Goal: Task Accomplishment & Management: Use online tool/utility

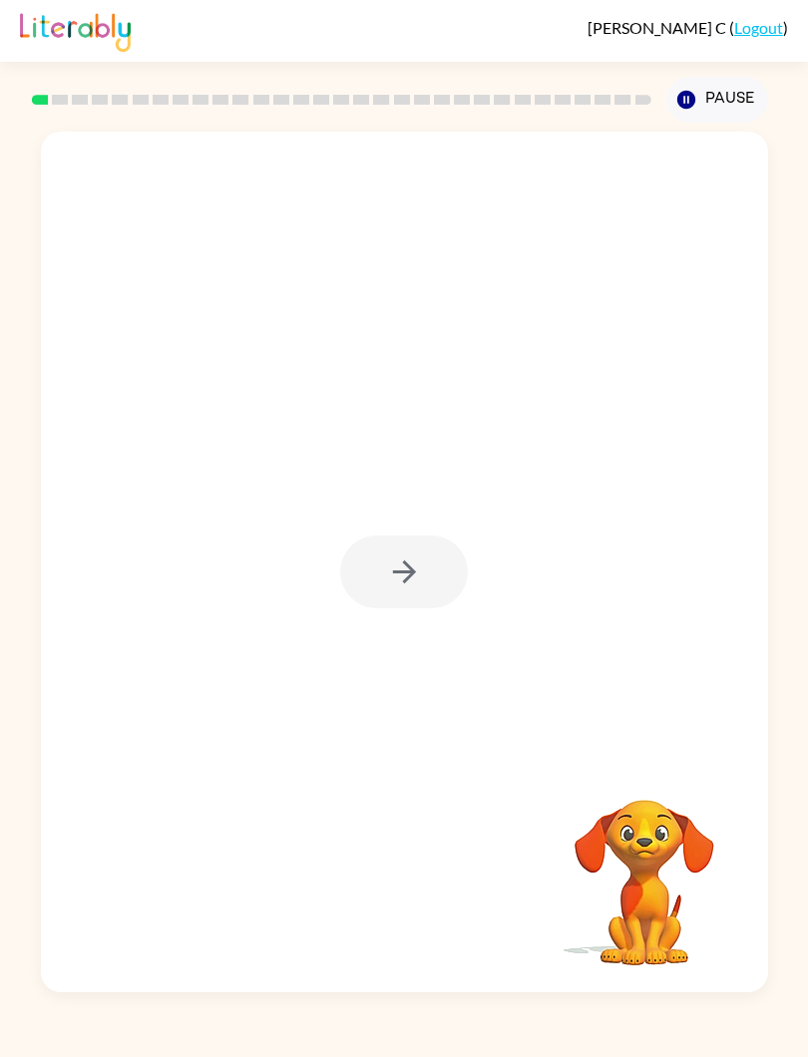
click at [412, 582] on icon "button" at bounding box center [404, 572] width 35 height 35
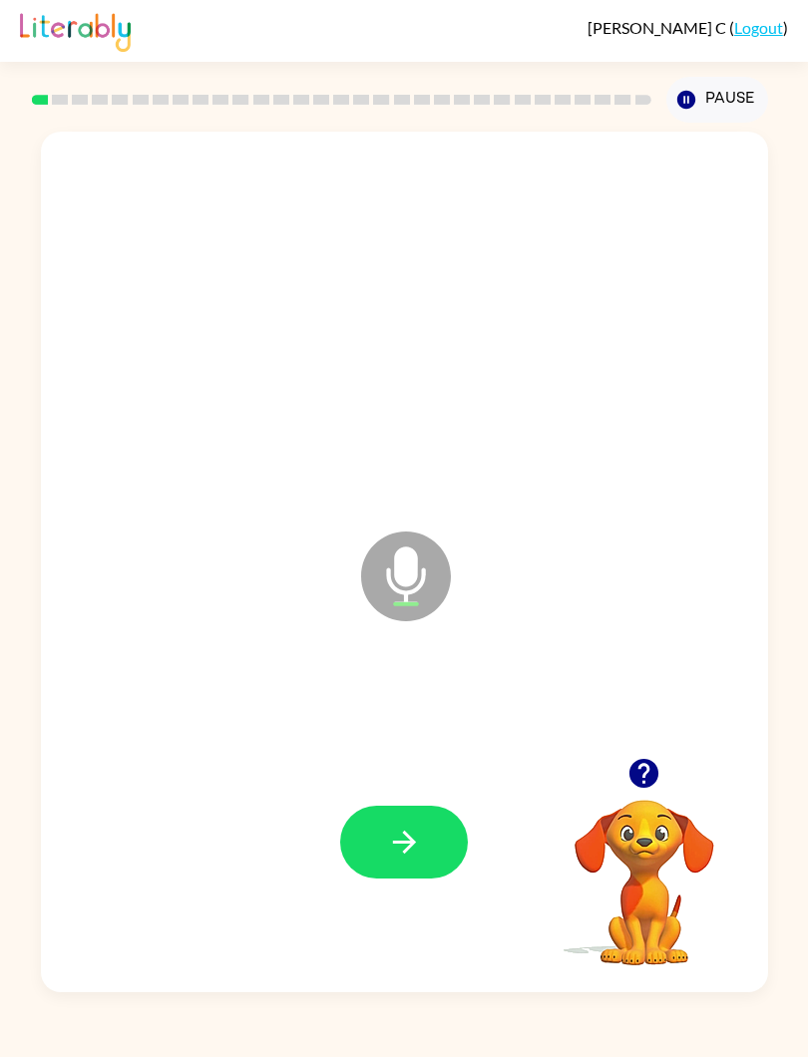
click at [443, 842] on button "button" at bounding box center [404, 842] width 128 height 73
click at [433, 835] on button "button" at bounding box center [404, 842] width 128 height 73
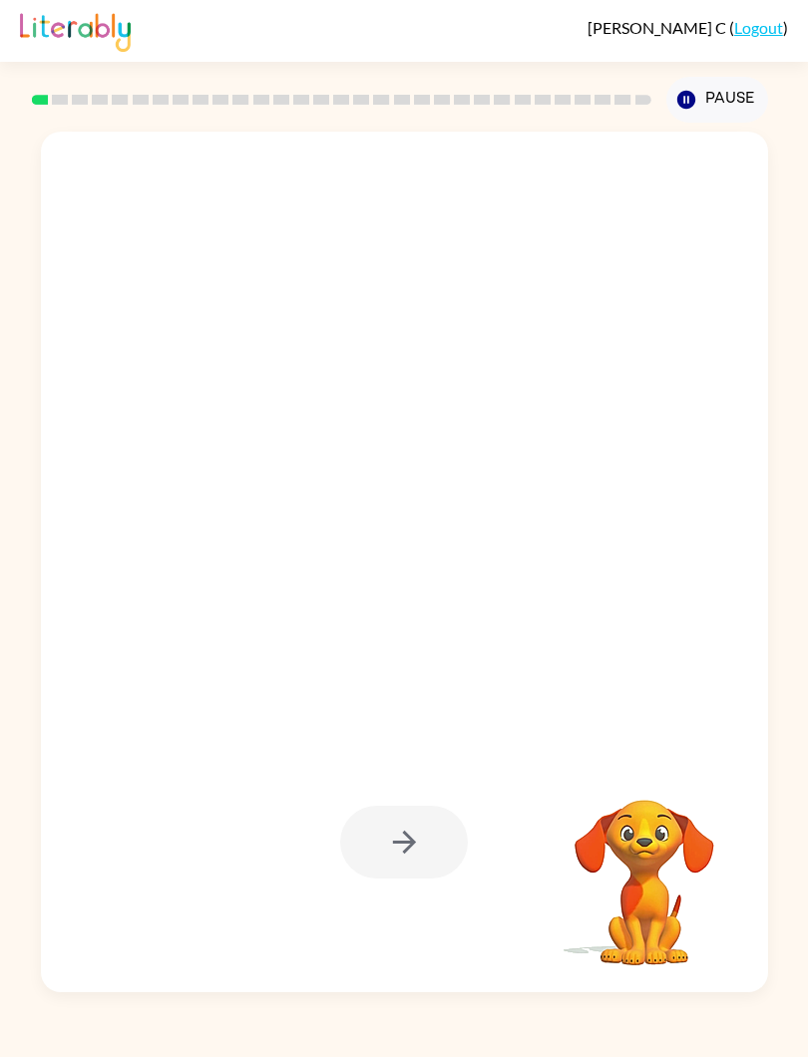
click at [448, 843] on div at bounding box center [404, 842] width 128 height 73
click at [425, 841] on div at bounding box center [404, 842] width 128 height 73
click at [426, 873] on div at bounding box center [404, 842] width 128 height 73
click at [408, 850] on div at bounding box center [404, 842] width 128 height 73
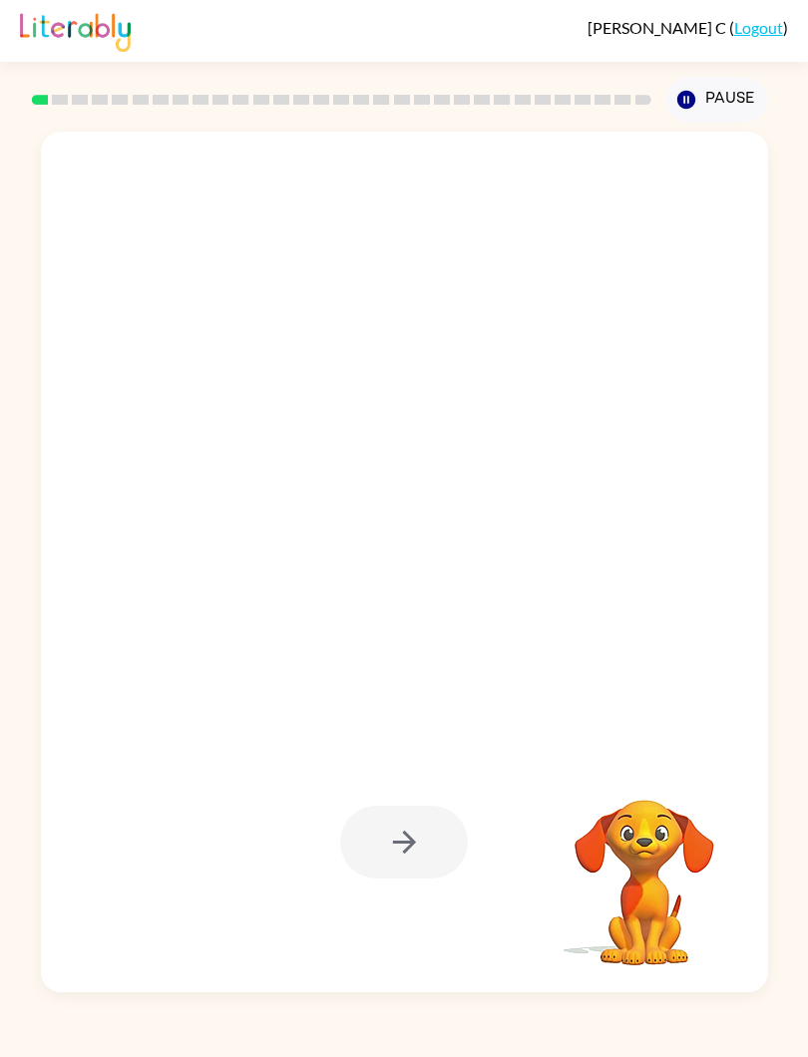
click at [421, 842] on div at bounding box center [404, 842] width 128 height 73
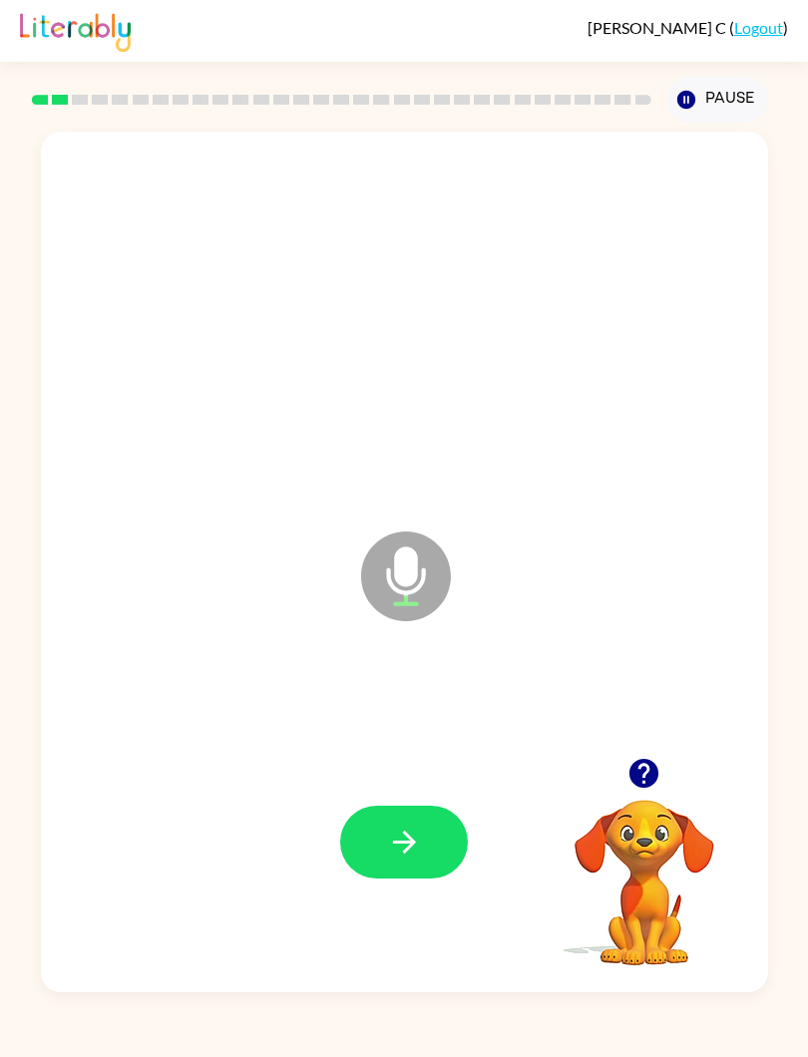
click at [426, 879] on button "button" at bounding box center [404, 842] width 128 height 73
click at [694, 87] on button "Pause Pause" at bounding box center [717, 100] width 102 height 46
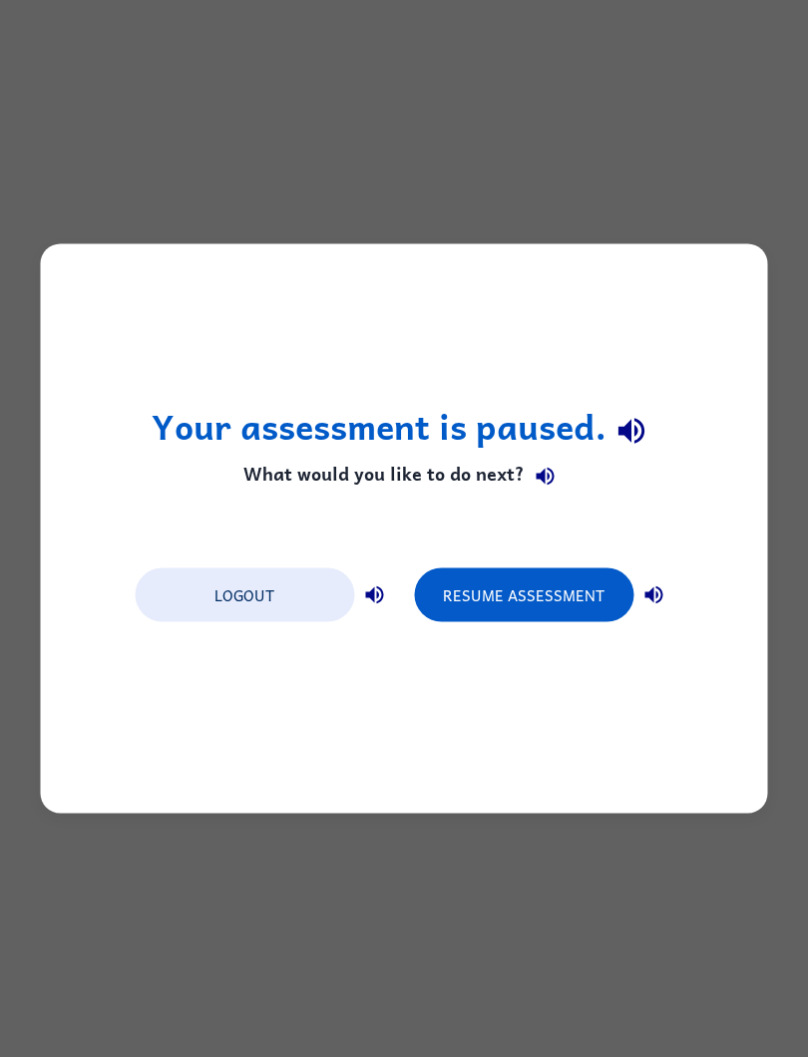
click at [579, 592] on button "Resume Assessment" at bounding box center [523, 595] width 219 height 54
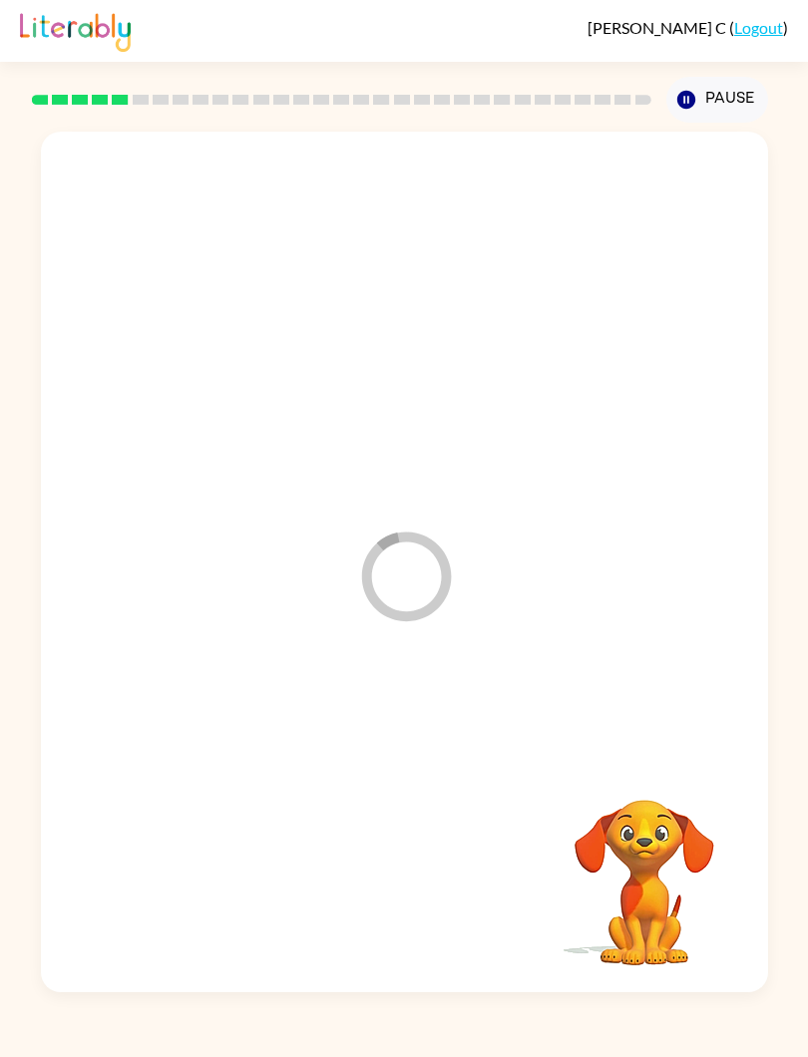
click at [374, 880] on div at bounding box center [404, 842] width 687 height 260
click at [375, 870] on div at bounding box center [404, 842] width 128 height 73
click at [379, 864] on div at bounding box center [404, 842] width 128 height 73
click at [392, 846] on div at bounding box center [404, 842] width 128 height 73
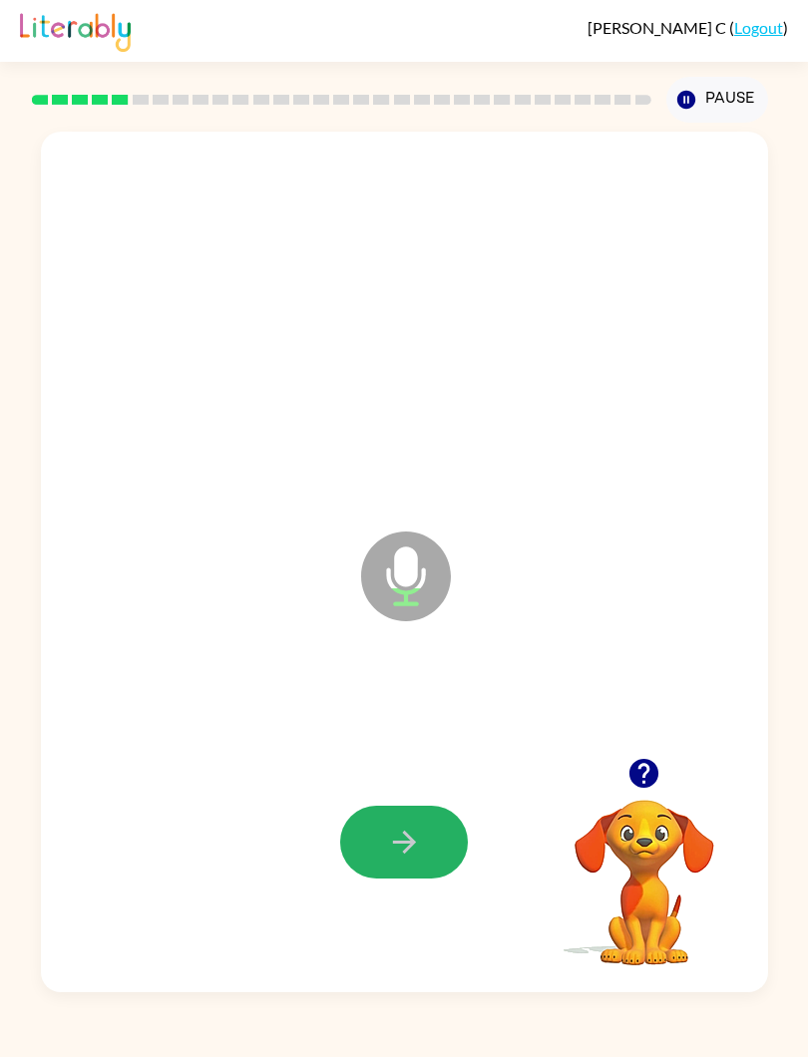
click at [387, 844] on icon "button" at bounding box center [404, 842] width 35 height 35
click at [390, 858] on icon "button" at bounding box center [404, 842] width 35 height 35
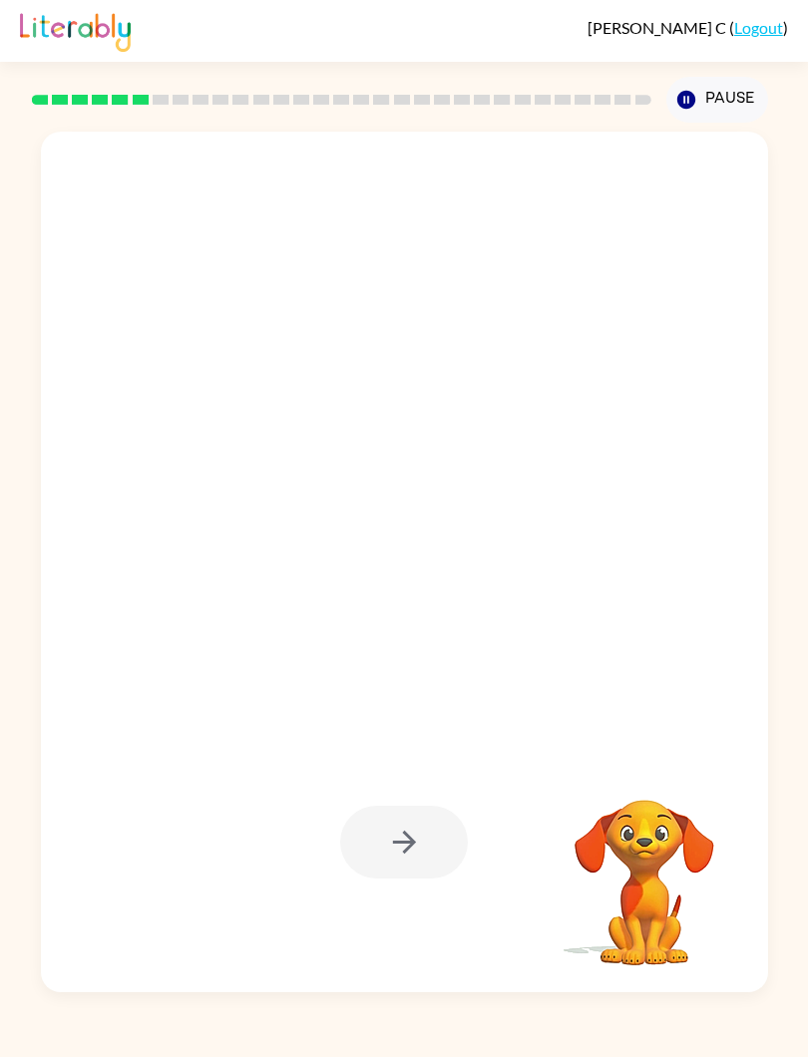
click at [389, 846] on div at bounding box center [404, 842] width 128 height 73
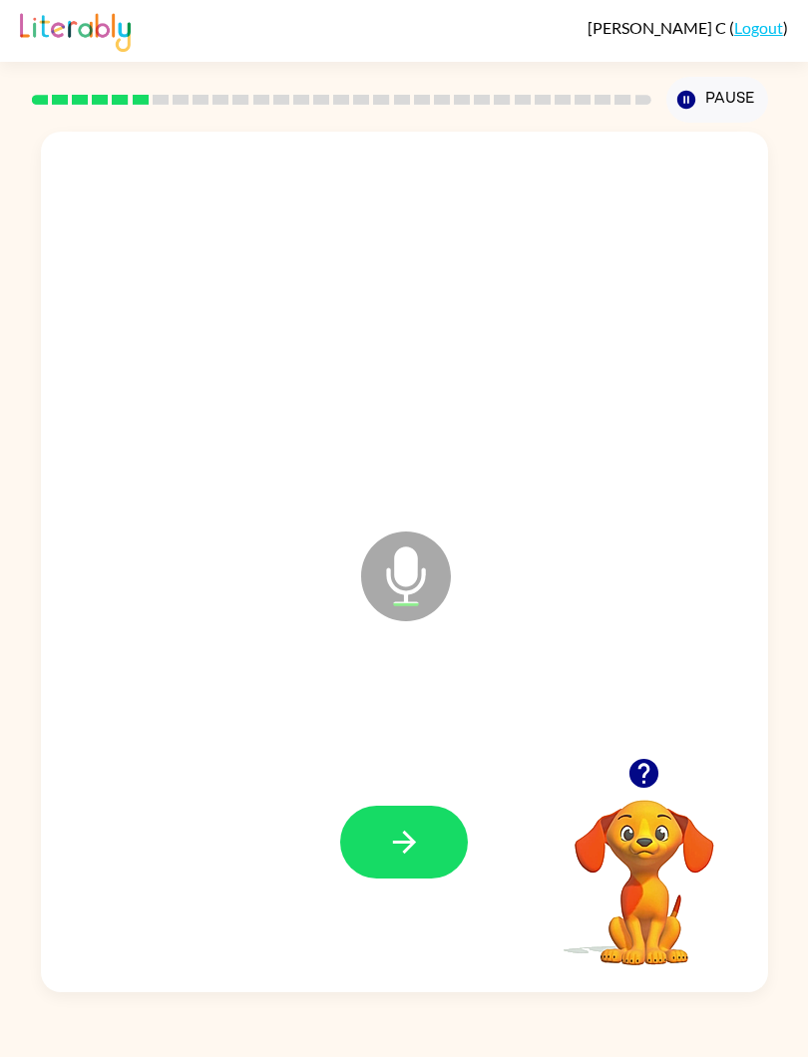
click at [396, 851] on icon "button" at bounding box center [404, 842] width 35 height 35
click at [389, 872] on button "button" at bounding box center [404, 842] width 128 height 73
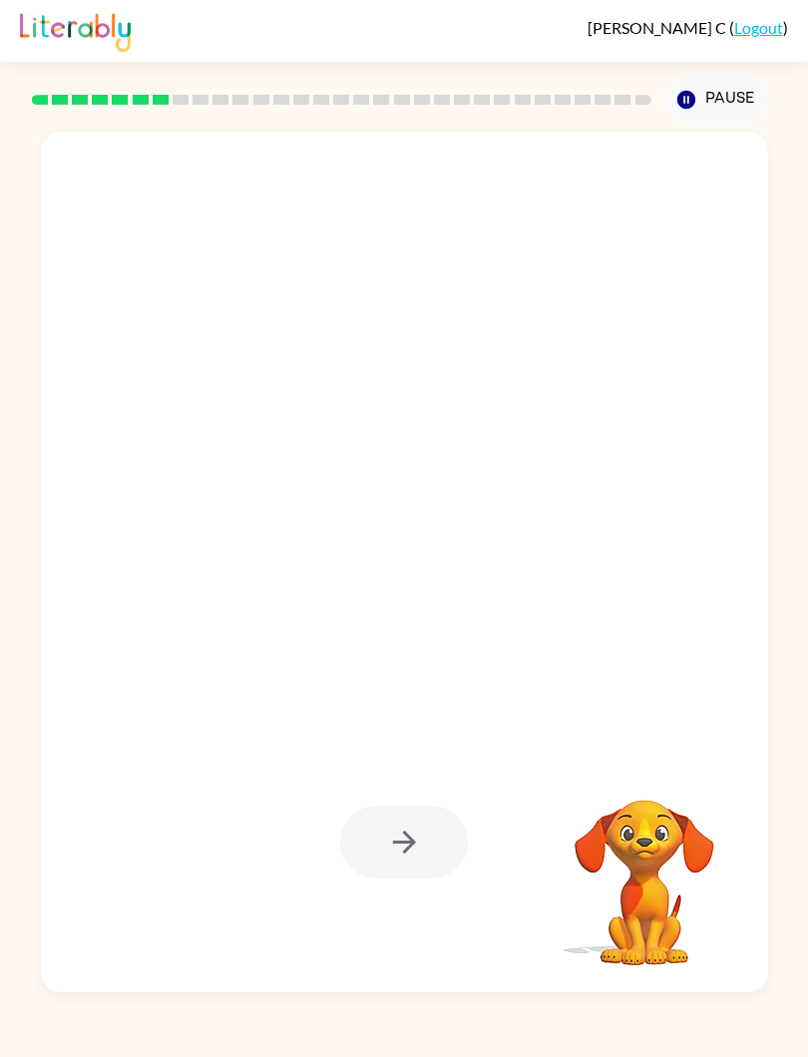
click at [395, 843] on div at bounding box center [404, 842] width 128 height 73
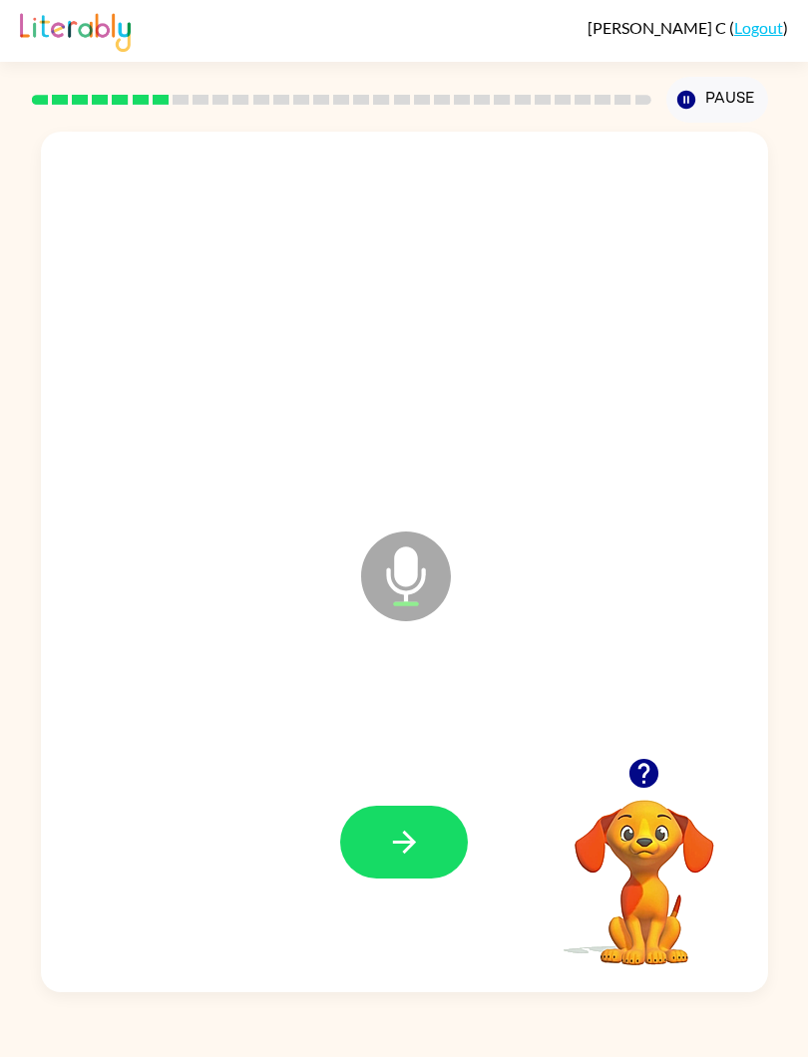
click at [382, 822] on button "button" at bounding box center [404, 842] width 128 height 73
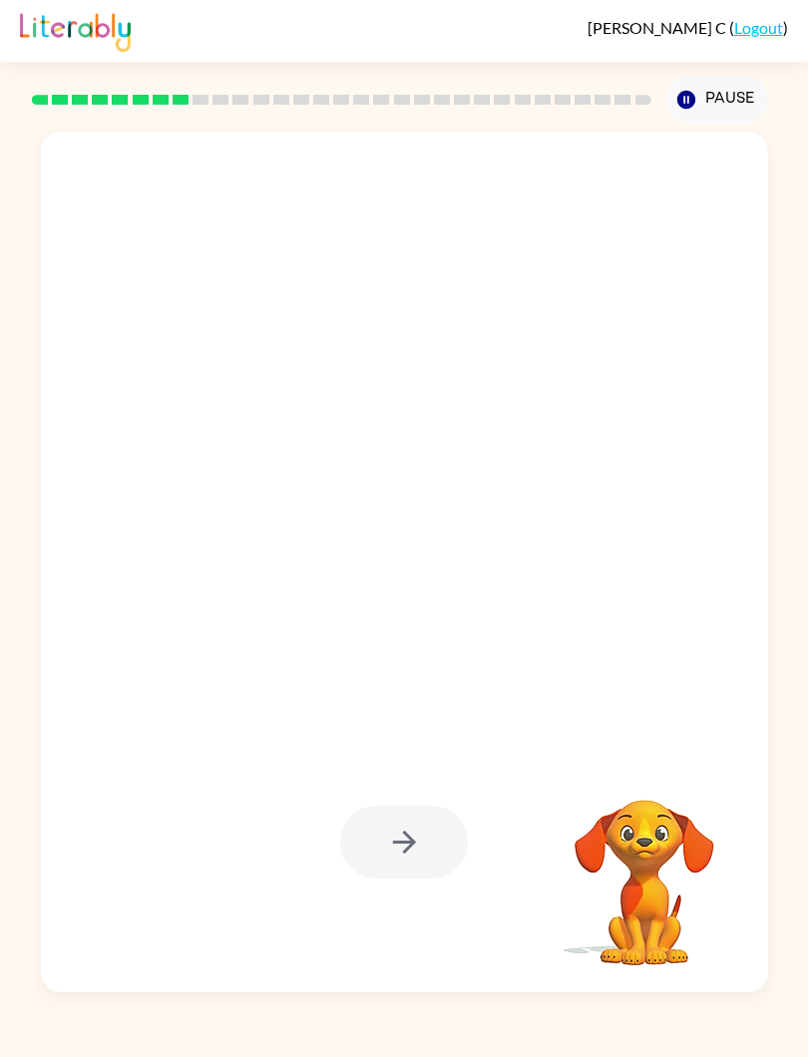
click at [308, 785] on div at bounding box center [404, 842] width 687 height 260
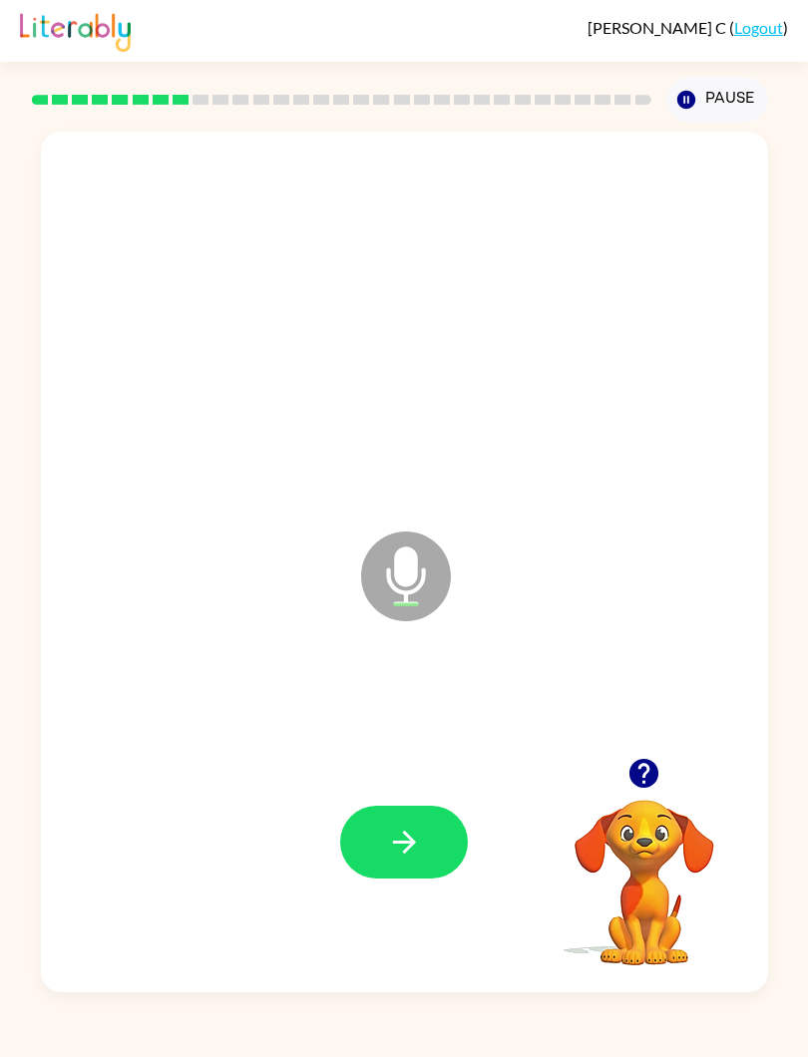
click at [363, 853] on button "button" at bounding box center [404, 842] width 128 height 73
click at [389, 847] on icon "button" at bounding box center [404, 842] width 35 height 35
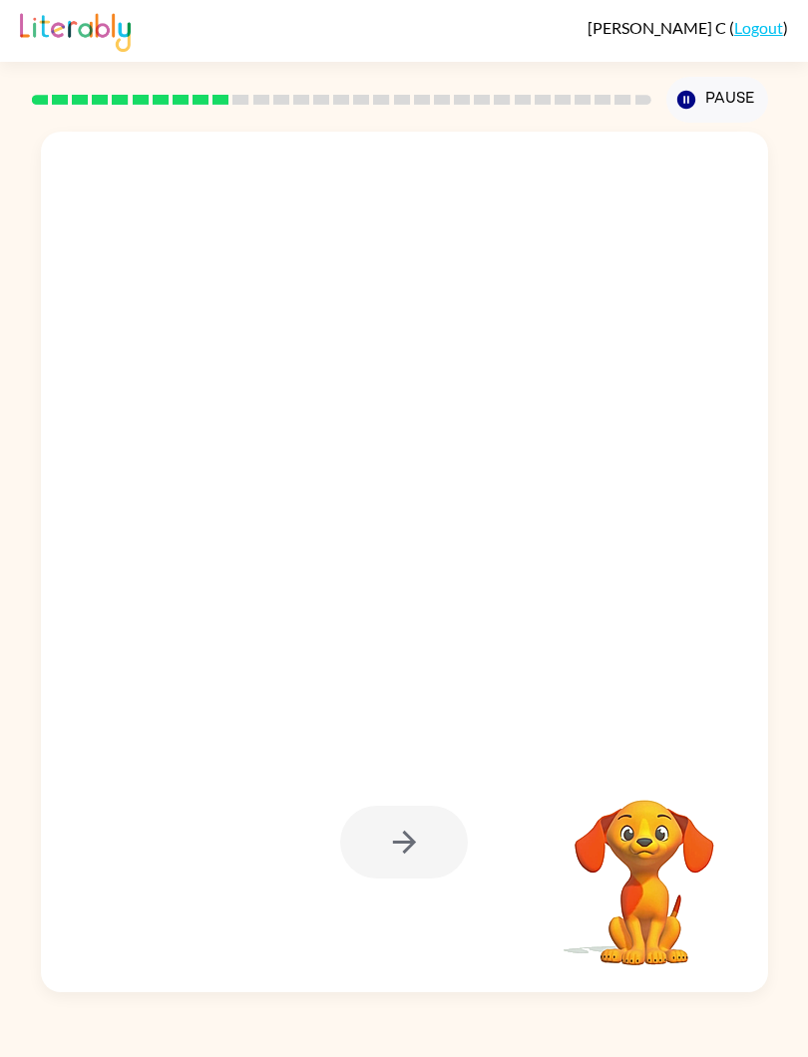
click at [380, 844] on div at bounding box center [404, 842] width 128 height 73
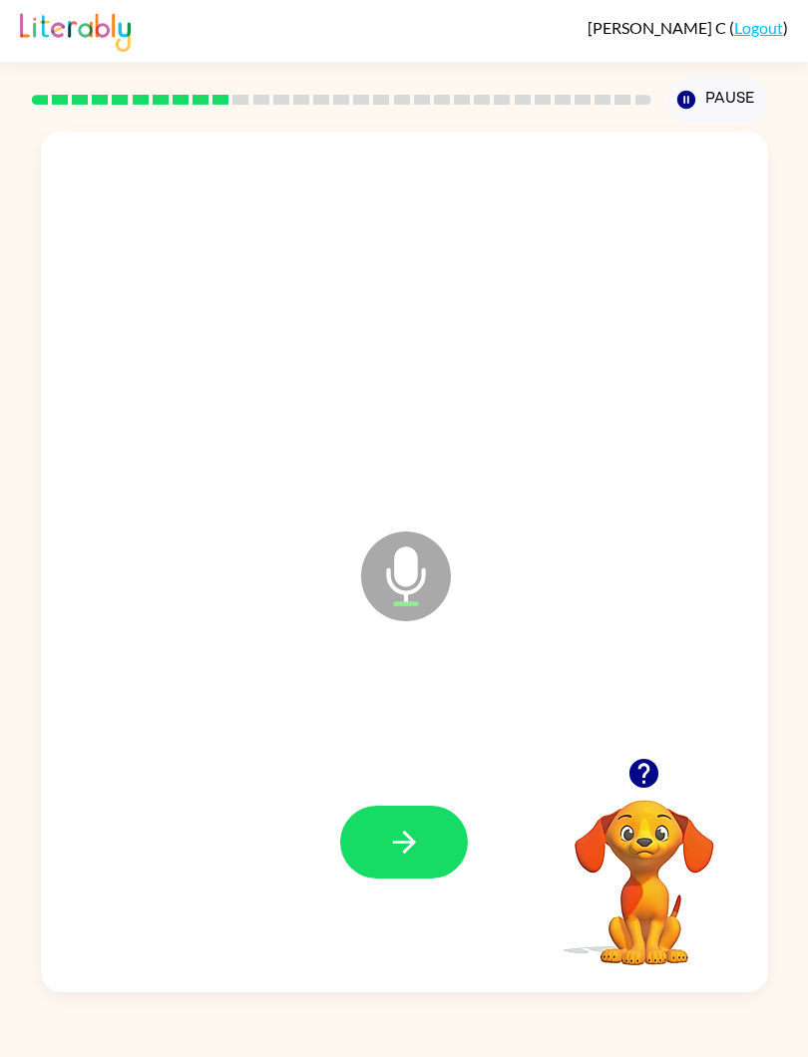
click at [413, 853] on icon "button" at bounding box center [404, 842] width 35 height 35
click at [375, 848] on button "button" at bounding box center [404, 842] width 128 height 73
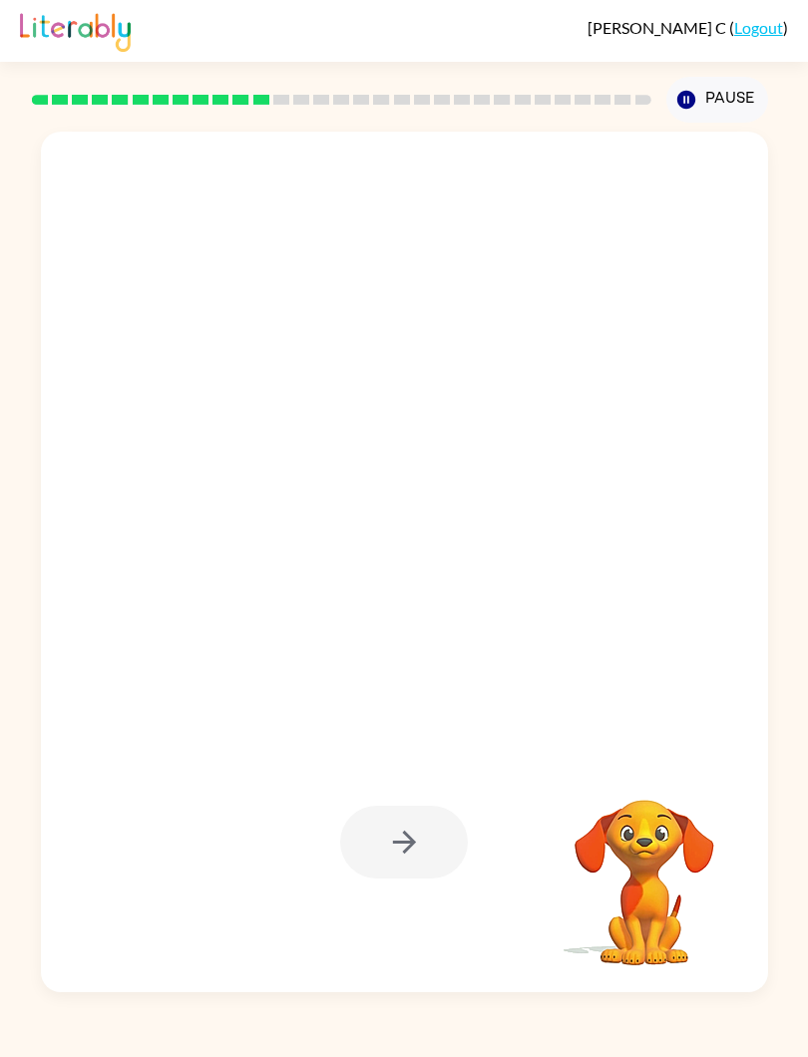
click at [393, 840] on div at bounding box center [404, 842] width 128 height 73
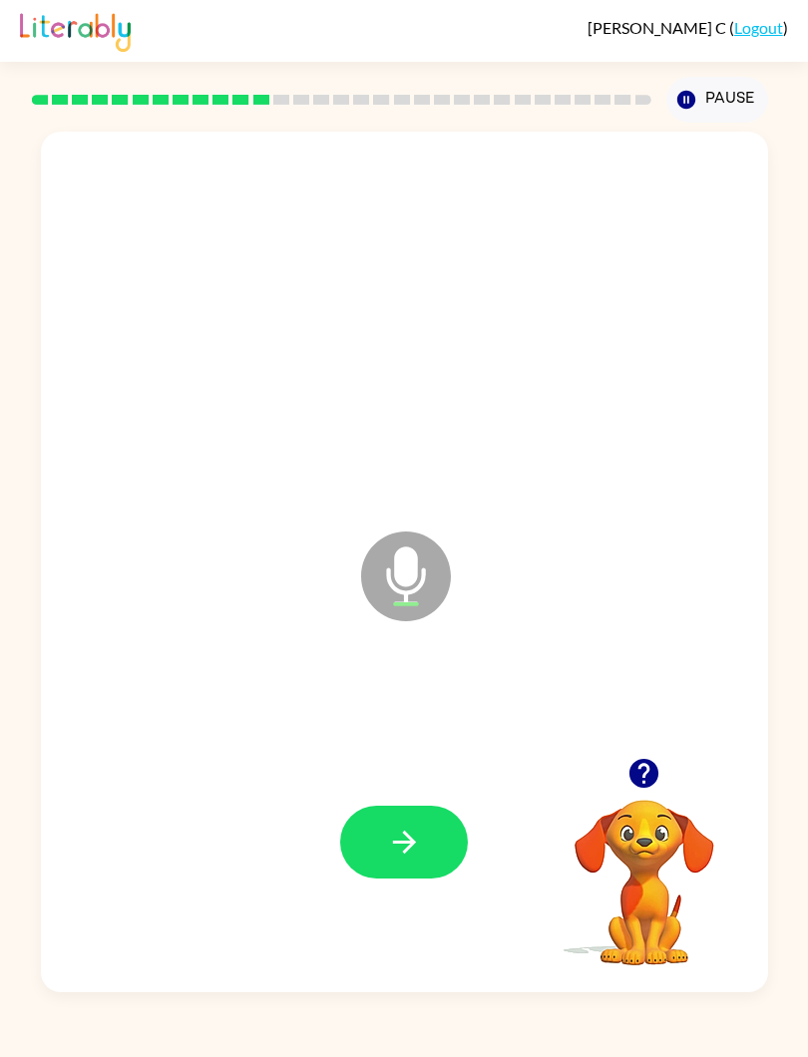
click at [370, 849] on button "button" at bounding box center [404, 842] width 128 height 73
click at [385, 853] on button "button" at bounding box center [404, 842] width 128 height 73
click at [387, 837] on icon "button" at bounding box center [404, 842] width 35 height 35
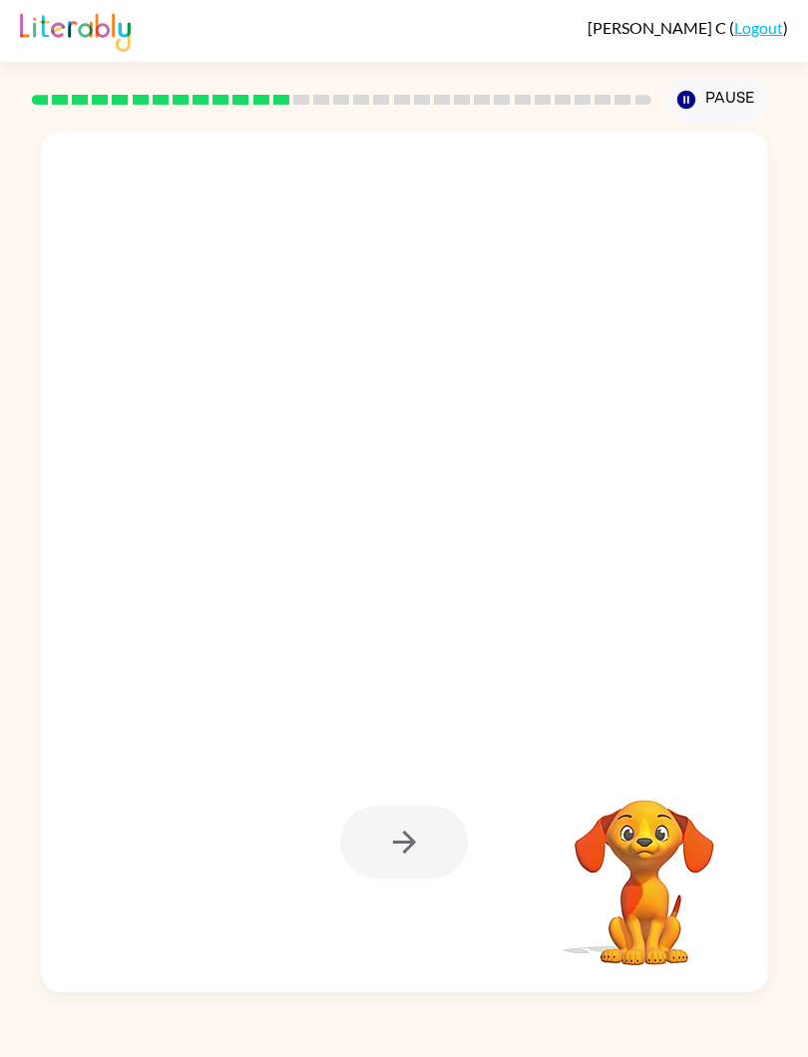
click at [359, 839] on div at bounding box center [404, 842] width 128 height 73
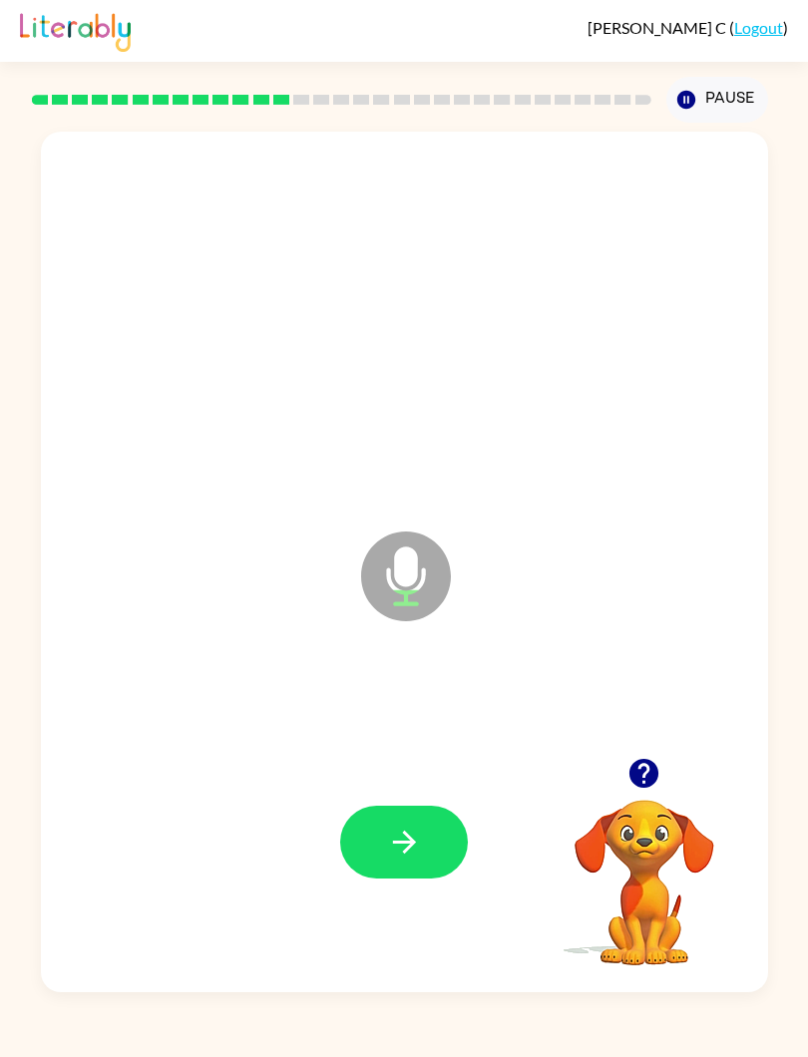
click at [353, 821] on button "button" at bounding box center [404, 842] width 128 height 73
click at [380, 845] on button "button" at bounding box center [404, 842] width 128 height 73
click at [366, 814] on button "button" at bounding box center [404, 842] width 128 height 73
click at [391, 853] on icon "button" at bounding box center [404, 842] width 35 height 35
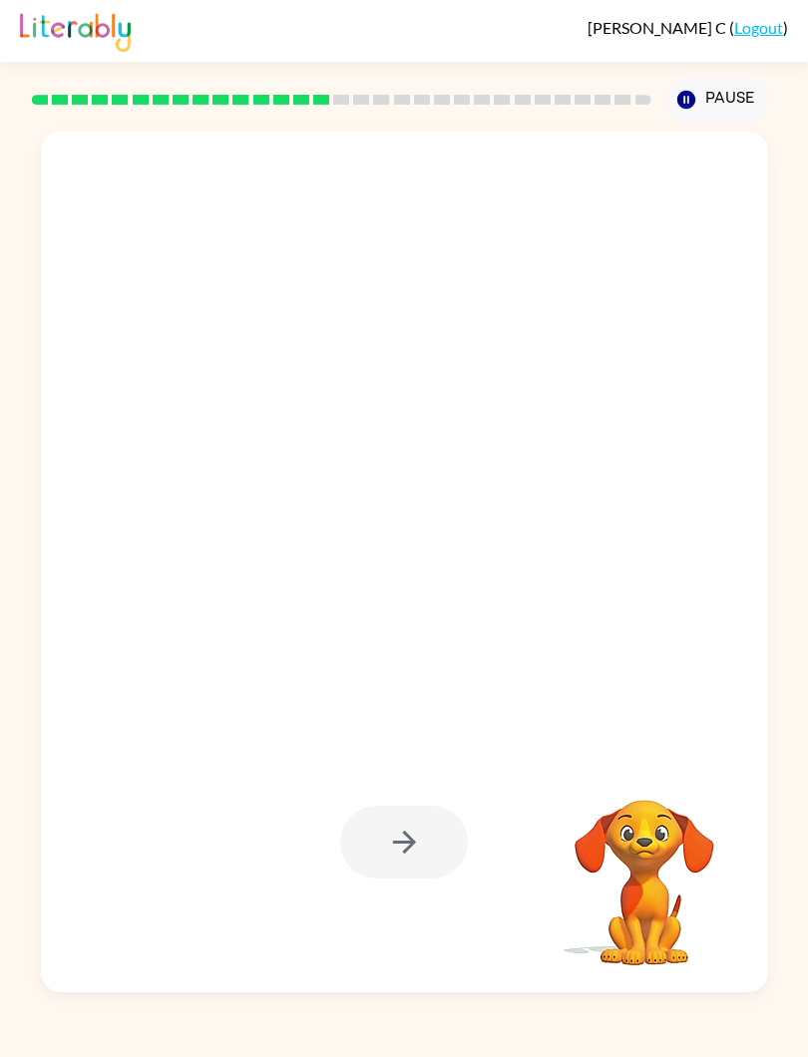
click at [354, 870] on div at bounding box center [404, 842] width 128 height 73
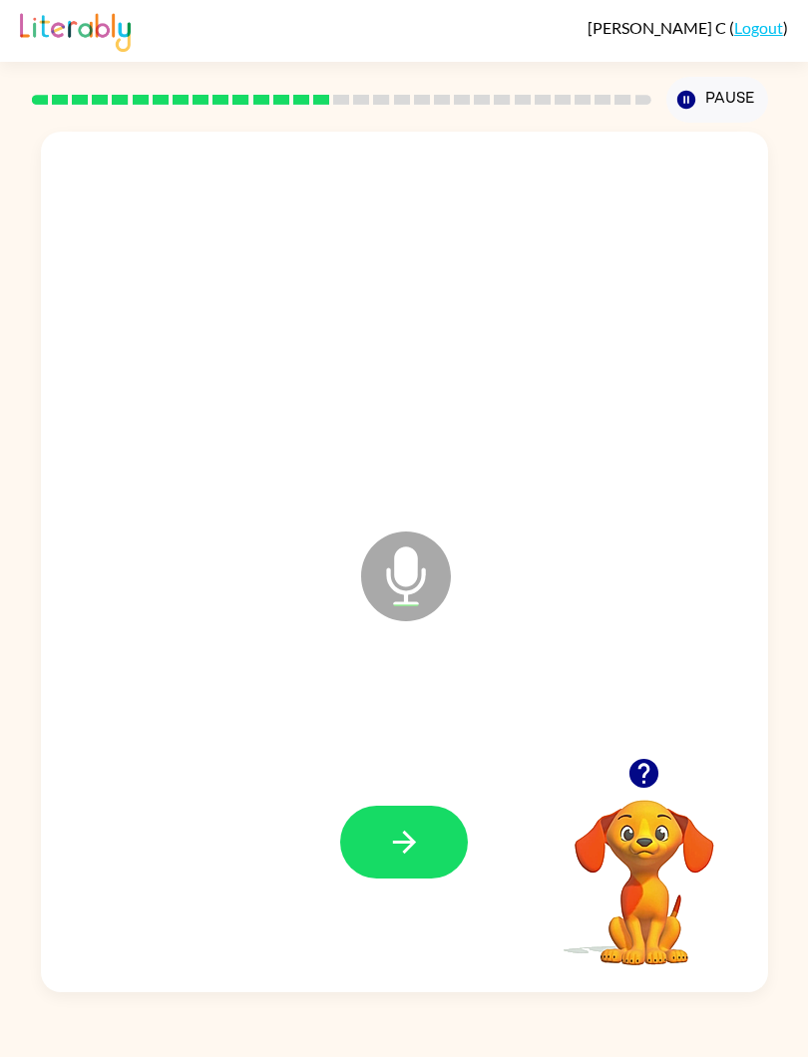
click at [395, 867] on button "button" at bounding box center [404, 842] width 128 height 73
click at [391, 799] on div at bounding box center [404, 842] width 687 height 260
click at [417, 829] on icon "button" at bounding box center [404, 842] width 35 height 35
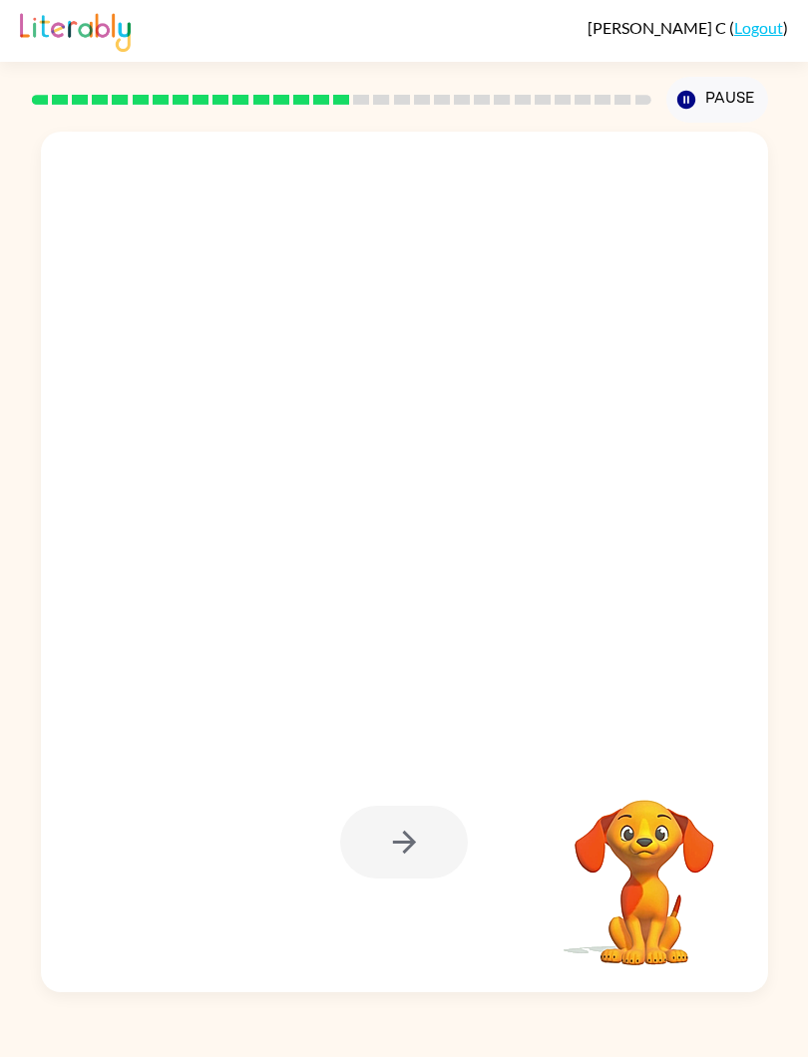
click at [371, 838] on div at bounding box center [404, 842] width 128 height 73
click at [397, 865] on div at bounding box center [404, 842] width 128 height 73
click at [397, 835] on div at bounding box center [404, 842] width 128 height 73
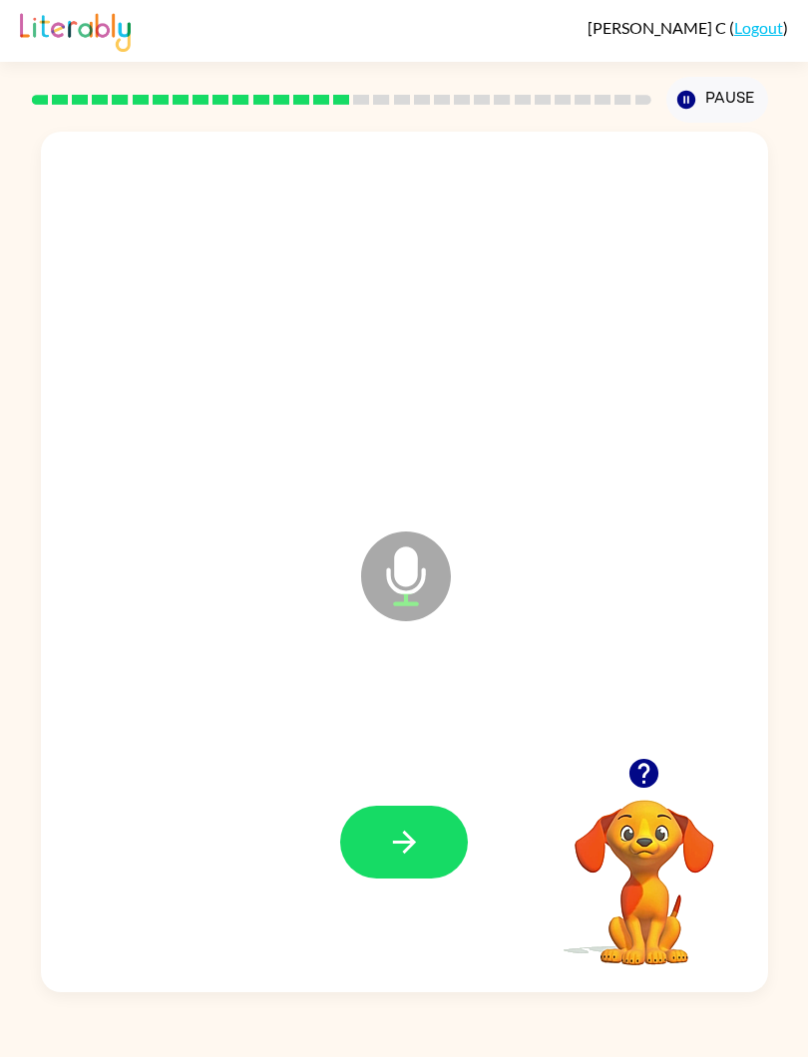
click at [405, 834] on icon "button" at bounding box center [403, 842] width 23 height 23
click at [381, 856] on button "button" at bounding box center [404, 842] width 128 height 73
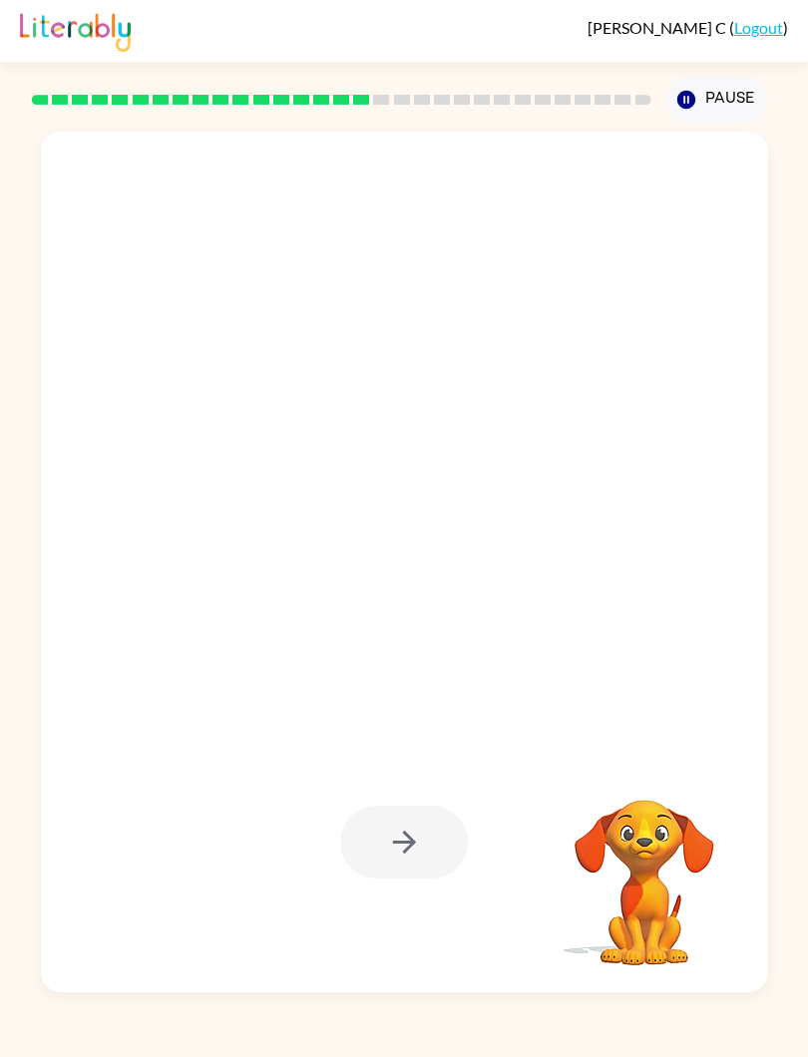
click at [385, 844] on div at bounding box center [404, 842] width 128 height 73
click at [384, 843] on div at bounding box center [404, 842] width 128 height 73
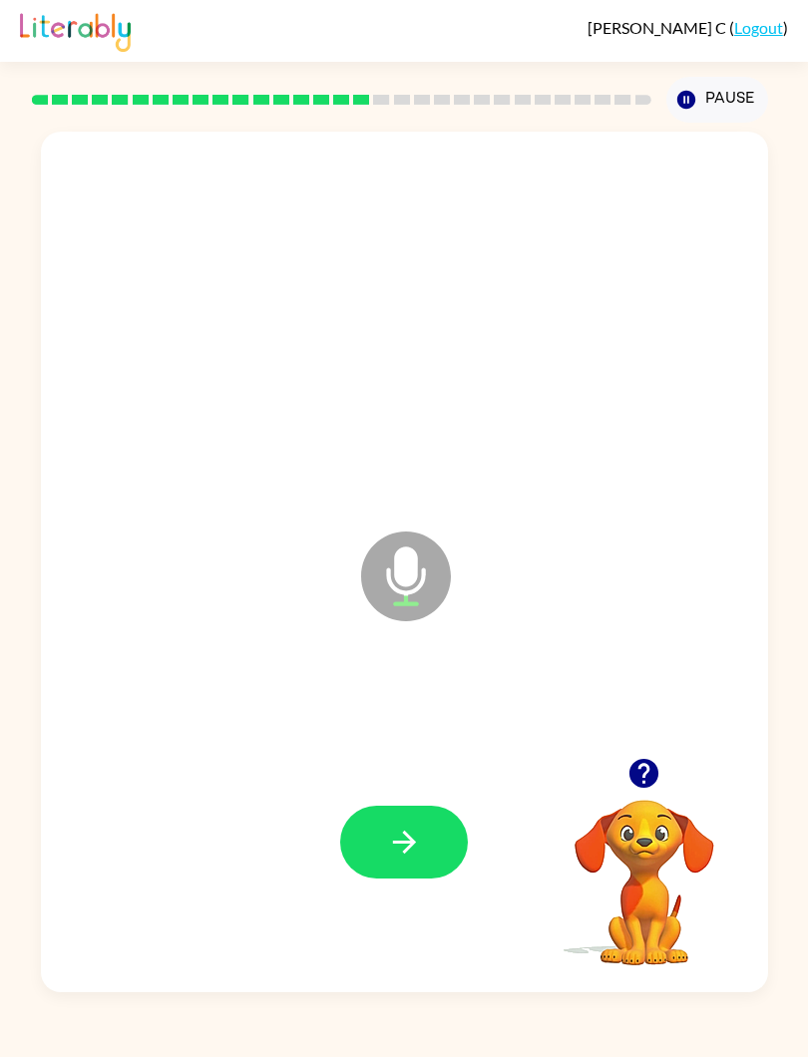
click at [389, 838] on icon "button" at bounding box center [404, 842] width 35 height 35
click at [369, 858] on button "button" at bounding box center [404, 842] width 128 height 73
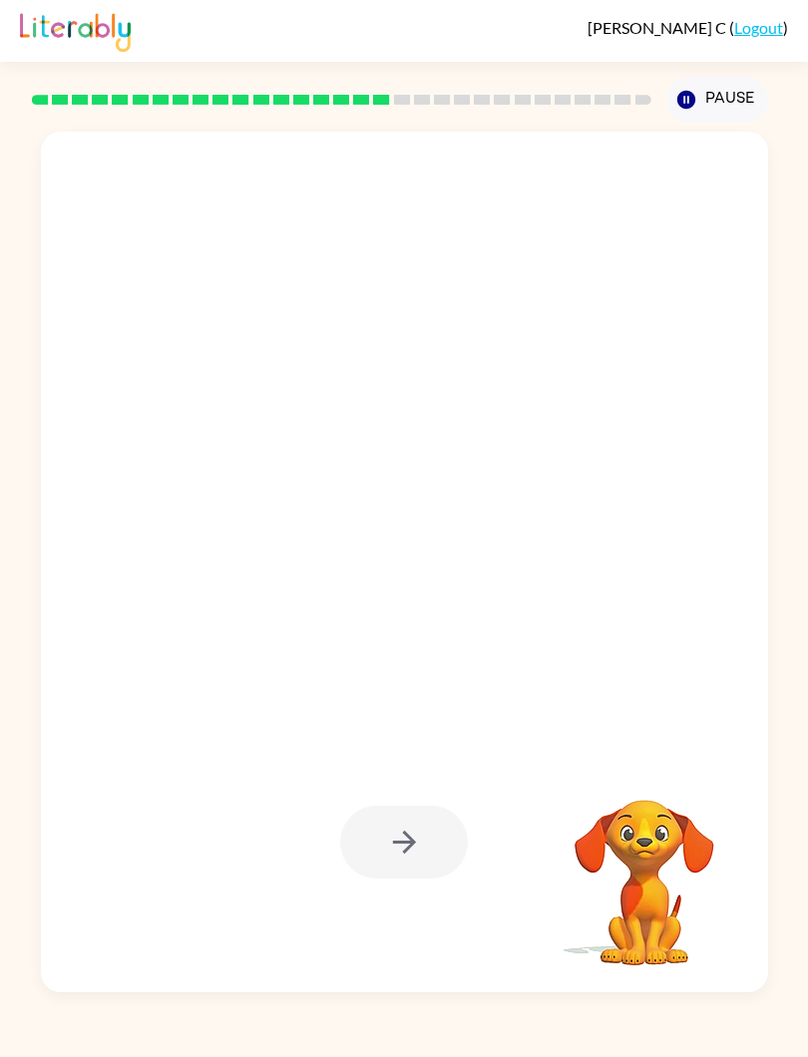
click at [392, 885] on div at bounding box center [404, 842] width 687 height 260
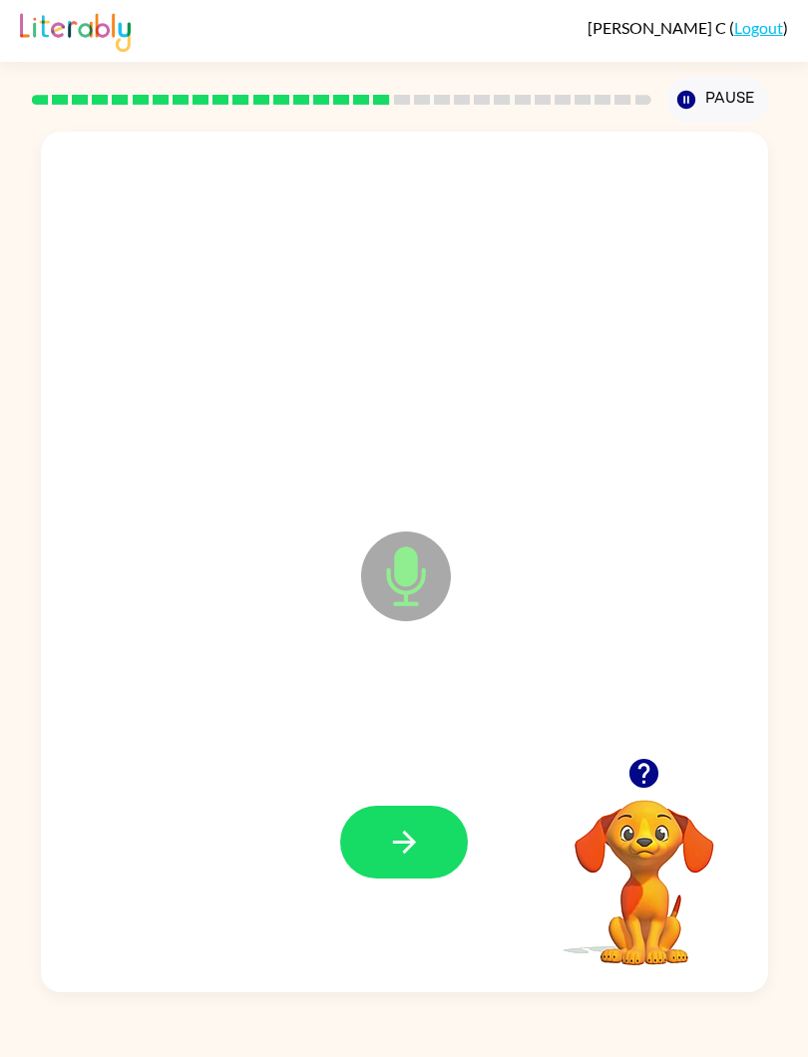
click at [383, 845] on button "button" at bounding box center [404, 842] width 128 height 73
click at [384, 879] on button "button" at bounding box center [404, 842] width 128 height 73
click at [361, 827] on button "button" at bounding box center [404, 842] width 128 height 73
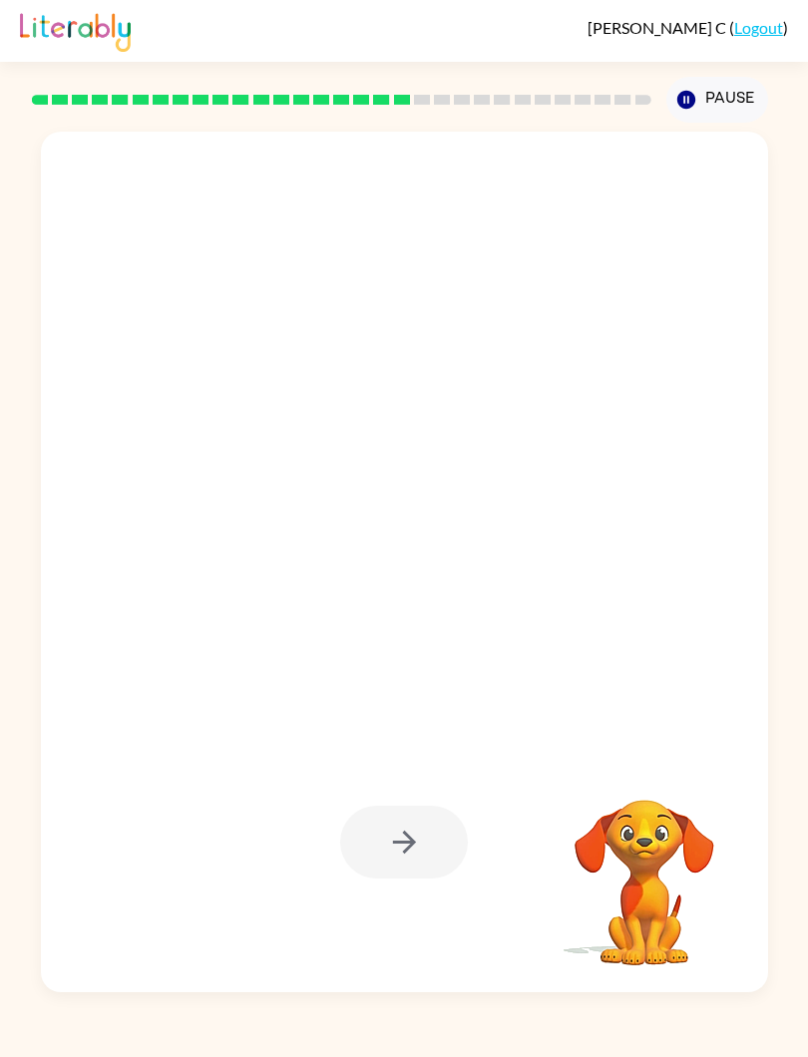
click at [396, 852] on div at bounding box center [404, 842] width 128 height 73
click at [405, 847] on div at bounding box center [404, 842] width 128 height 73
click at [421, 857] on div at bounding box center [404, 842] width 128 height 73
click at [412, 851] on div at bounding box center [404, 842] width 128 height 73
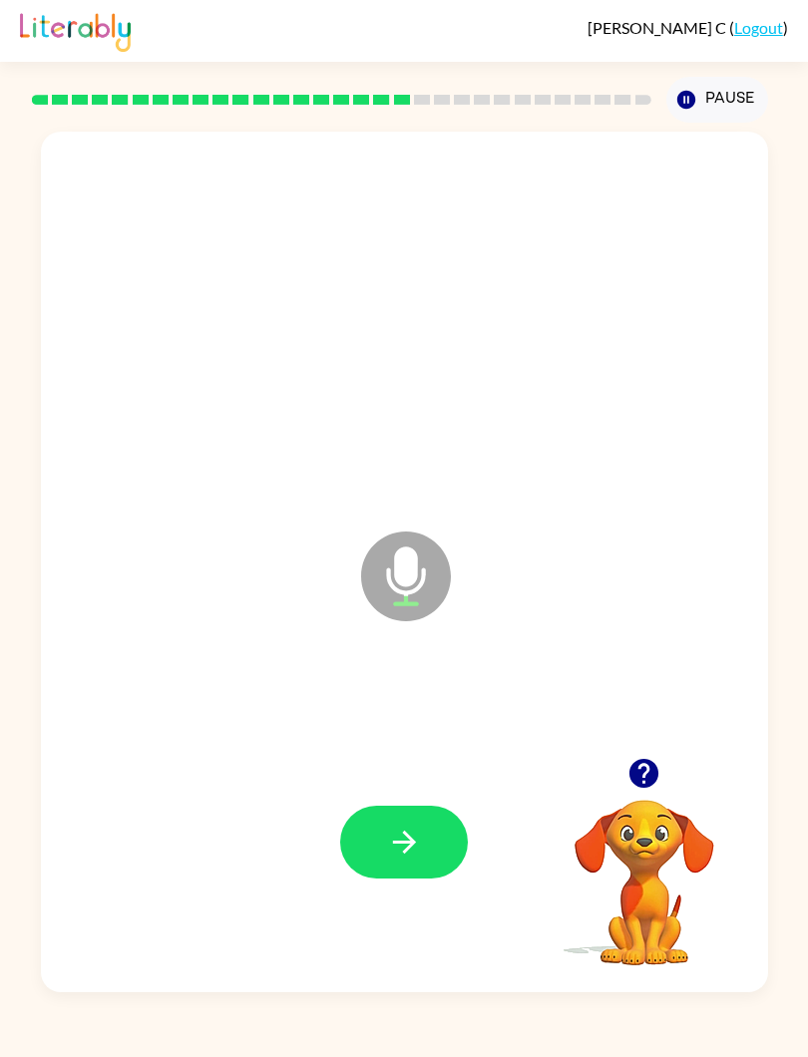
click at [370, 832] on button "button" at bounding box center [404, 842] width 128 height 73
click at [407, 815] on button "button" at bounding box center [404, 842] width 128 height 73
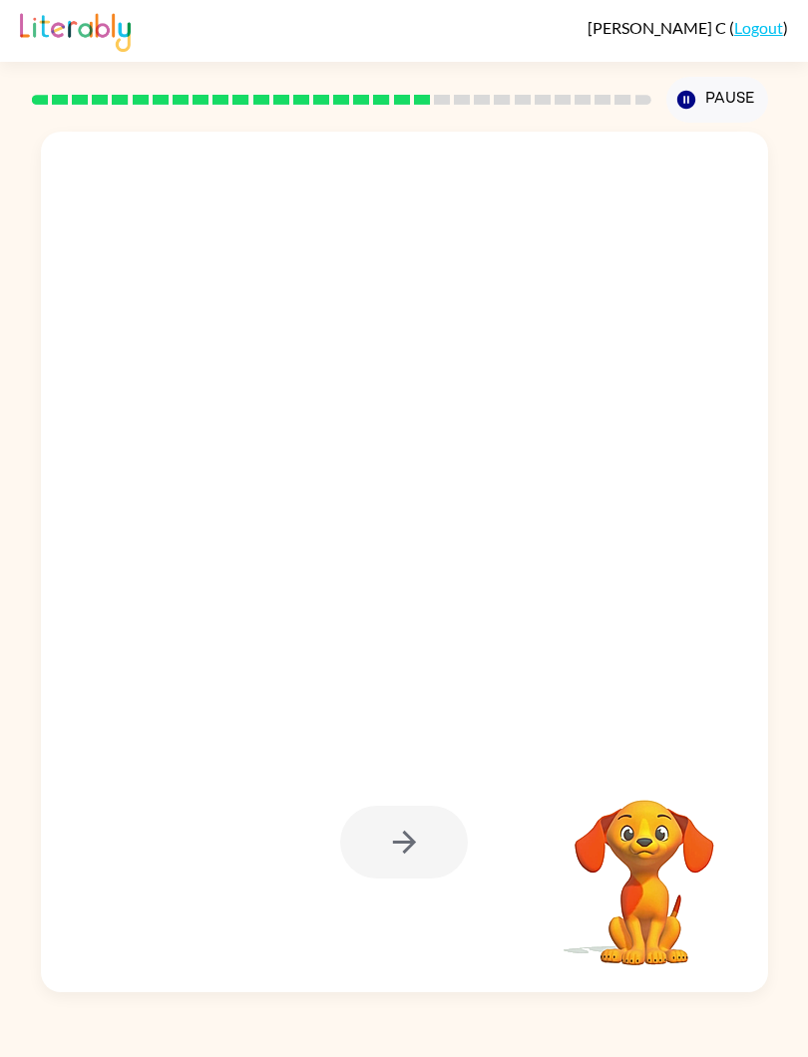
click at [352, 856] on div at bounding box center [404, 842] width 128 height 73
click at [388, 822] on div at bounding box center [404, 842] width 128 height 73
click at [414, 837] on div at bounding box center [404, 842] width 128 height 73
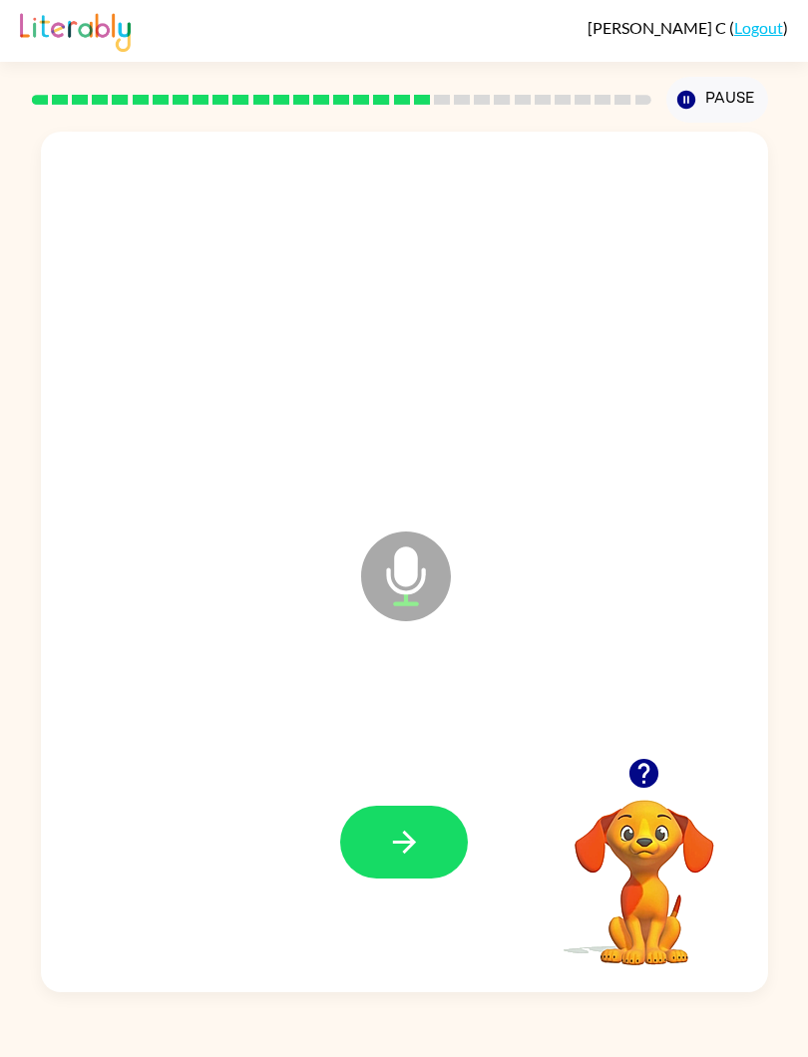
click at [376, 828] on button "button" at bounding box center [404, 842] width 128 height 73
click at [379, 843] on button "button" at bounding box center [404, 842] width 128 height 73
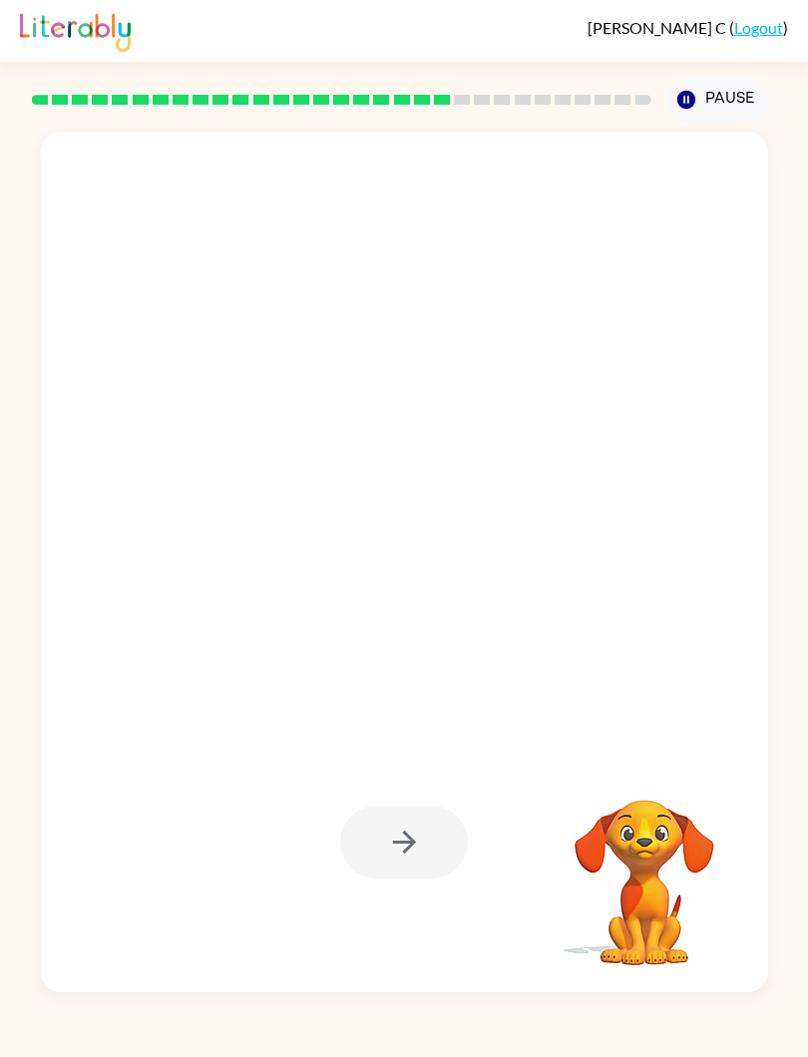
click at [404, 861] on div at bounding box center [404, 842] width 128 height 73
click at [385, 871] on div at bounding box center [404, 842] width 128 height 73
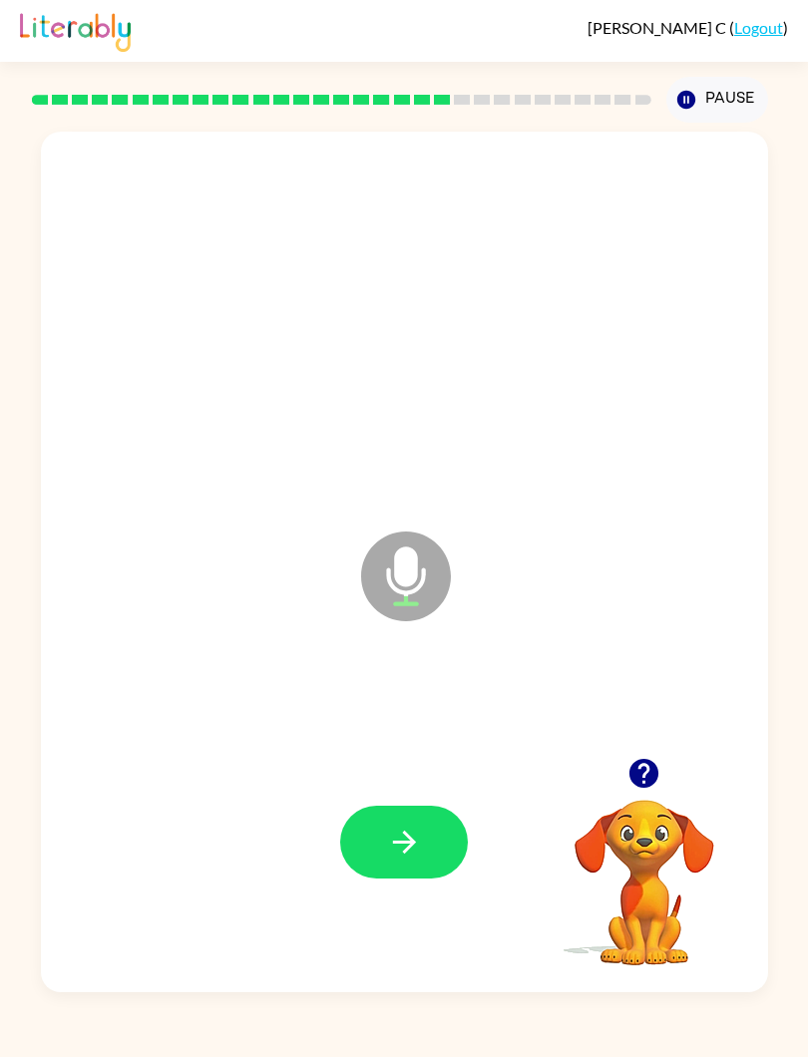
click at [395, 826] on icon "button" at bounding box center [404, 842] width 35 height 35
click at [386, 786] on div at bounding box center [404, 842] width 687 height 260
click at [391, 849] on icon "button" at bounding box center [404, 842] width 35 height 35
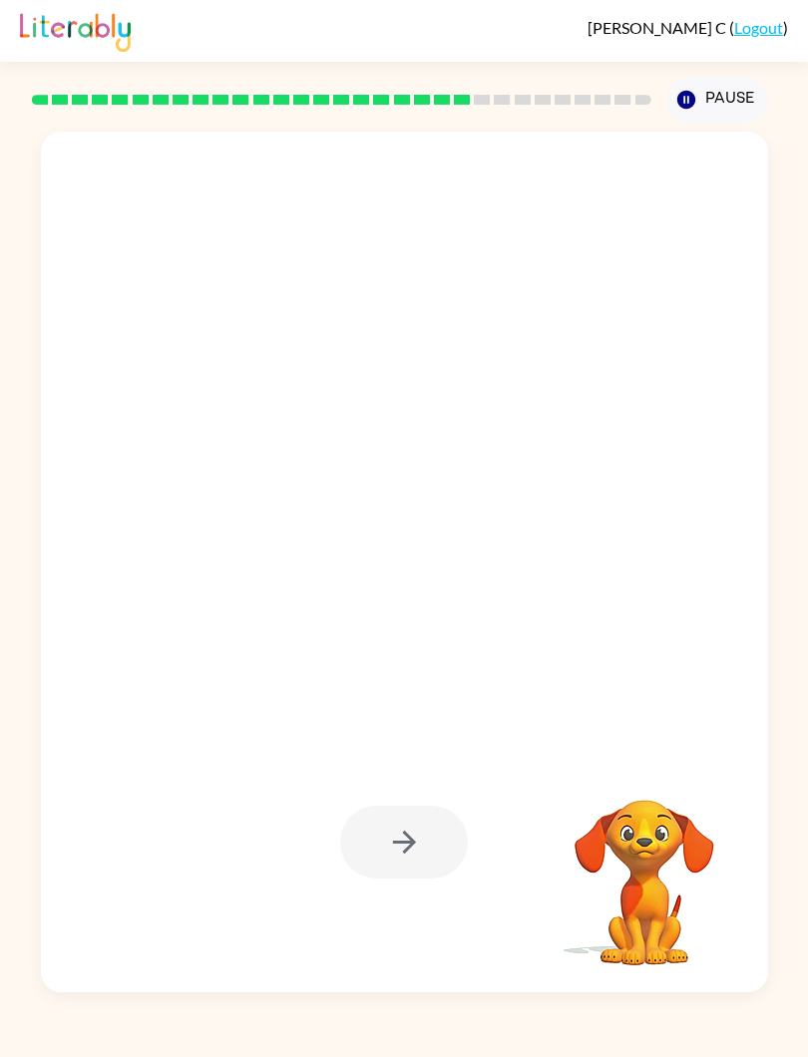
click at [392, 835] on div at bounding box center [404, 842] width 128 height 73
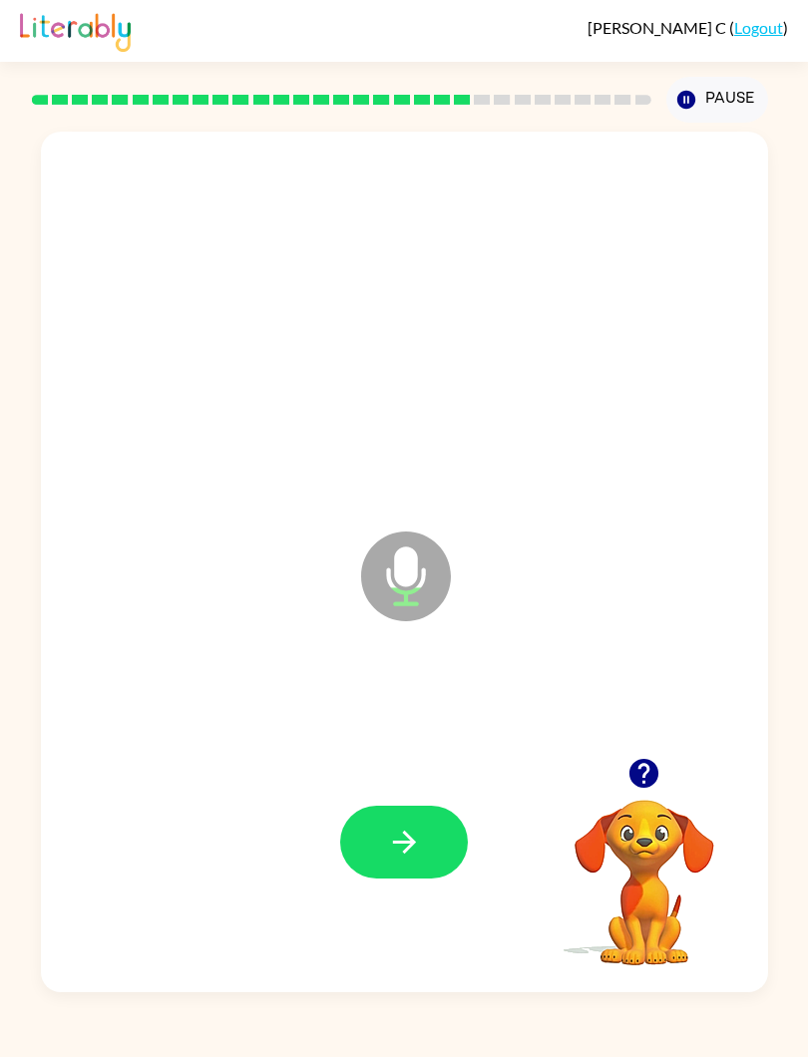
click at [400, 839] on icon "button" at bounding box center [404, 842] width 35 height 35
click at [386, 865] on button "button" at bounding box center [404, 842] width 128 height 73
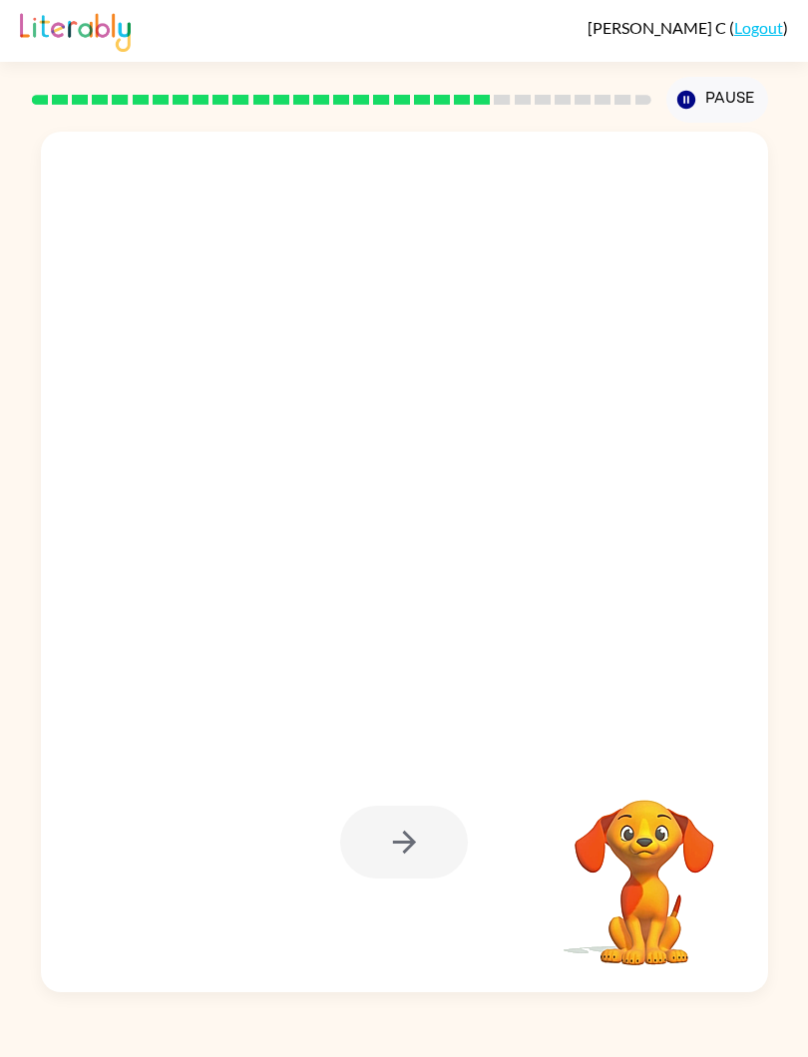
click at [390, 841] on div at bounding box center [404, 842] width 128 height 73
click at [390, 858] on div at bounding box center [404, 842] width 128 height 73
click at [694, 95] on icon "Pause" at bounding box center [686, 100] width 22 height 22
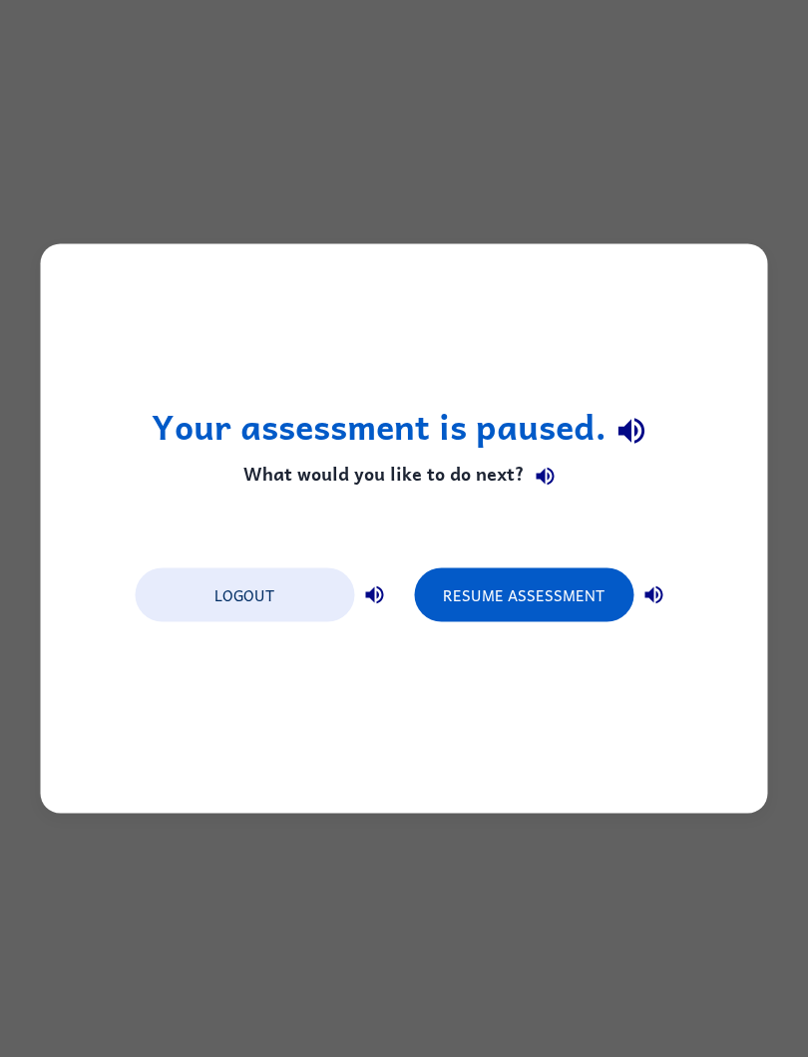
click at [561, 594] on button "Resume Assessment" at bounding box center [523, 595] width 219 height 54
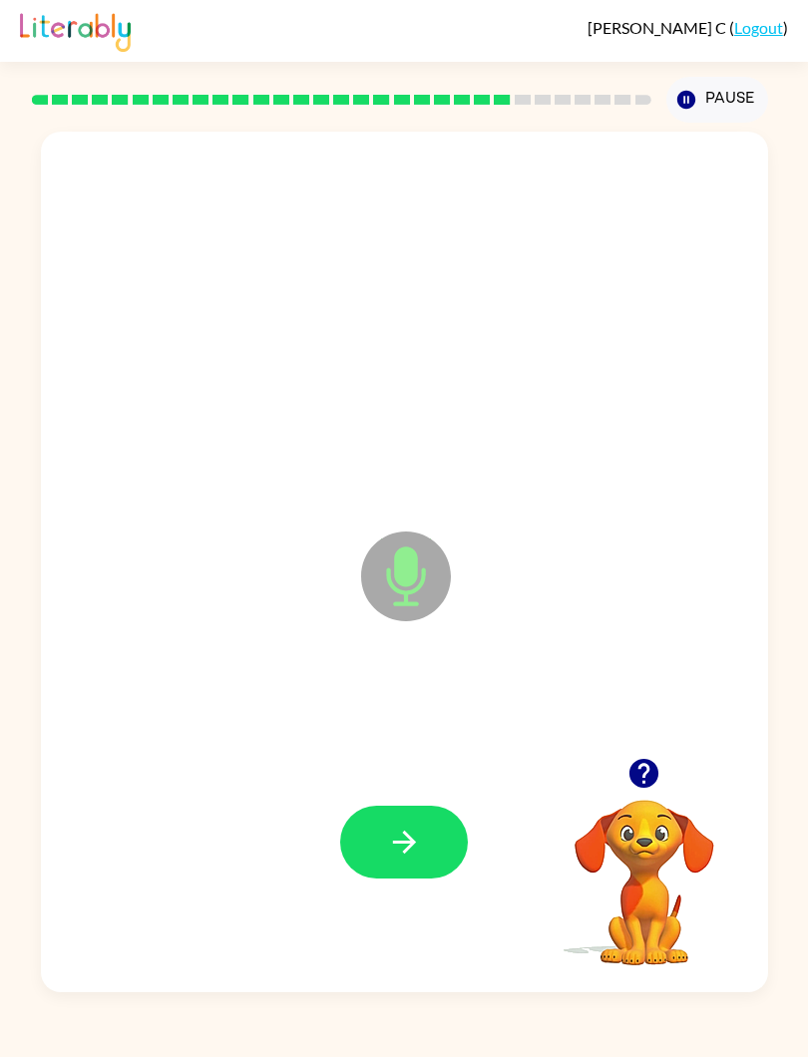
click at [391, 812] on button "button" at bounding box center [404, 842] width 128 height 73
click at [393, 833] on icon "button" at bounding box center [404, 842] width 35 height 35
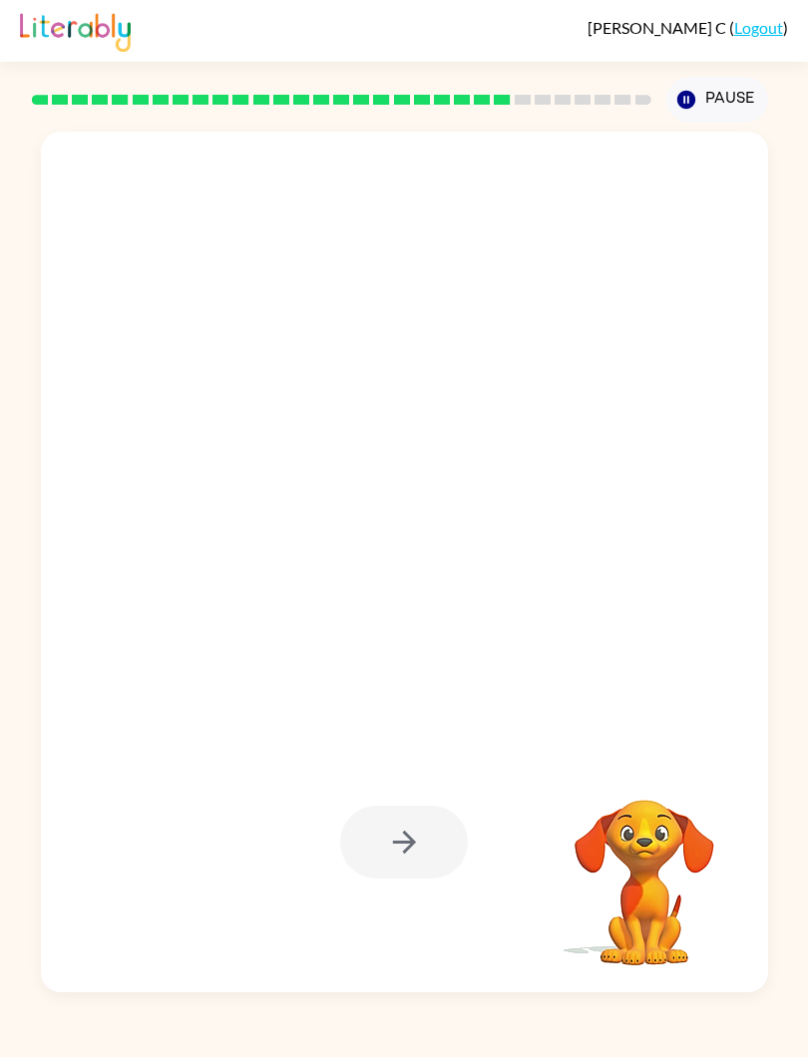
click at [381, 841] on div at bounding box center [404, 842] width 128 height 73
click at [382, 813] on div at bounding box center [404, 842] width 128 height 73
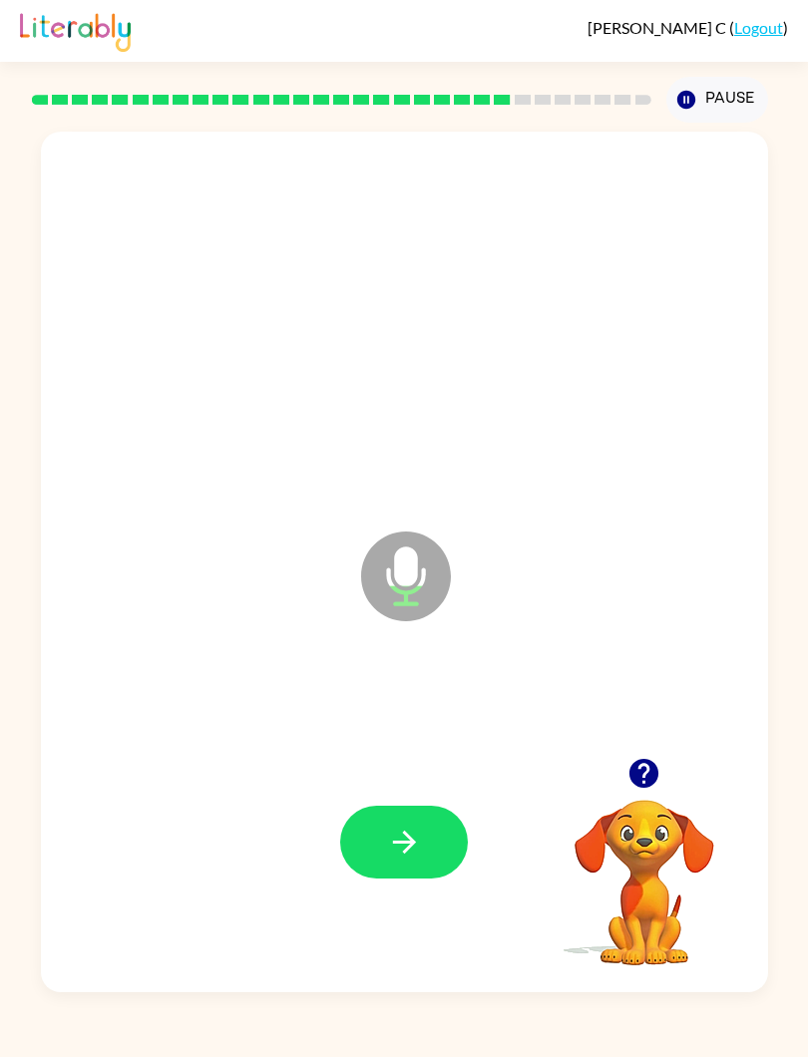
click at [408, 849] on icon "button" at bounding box center [403, 842] width 23 height 23
click at [374, 844] on button "button" at bounding box center [404, 842] width 128 height 73
click at [373, 855] on button "button" at bounding box center [404, 842] width 128 height 73
click at [414, 835] on icon "button" at bounding box center [404, 842] width 35 height 35
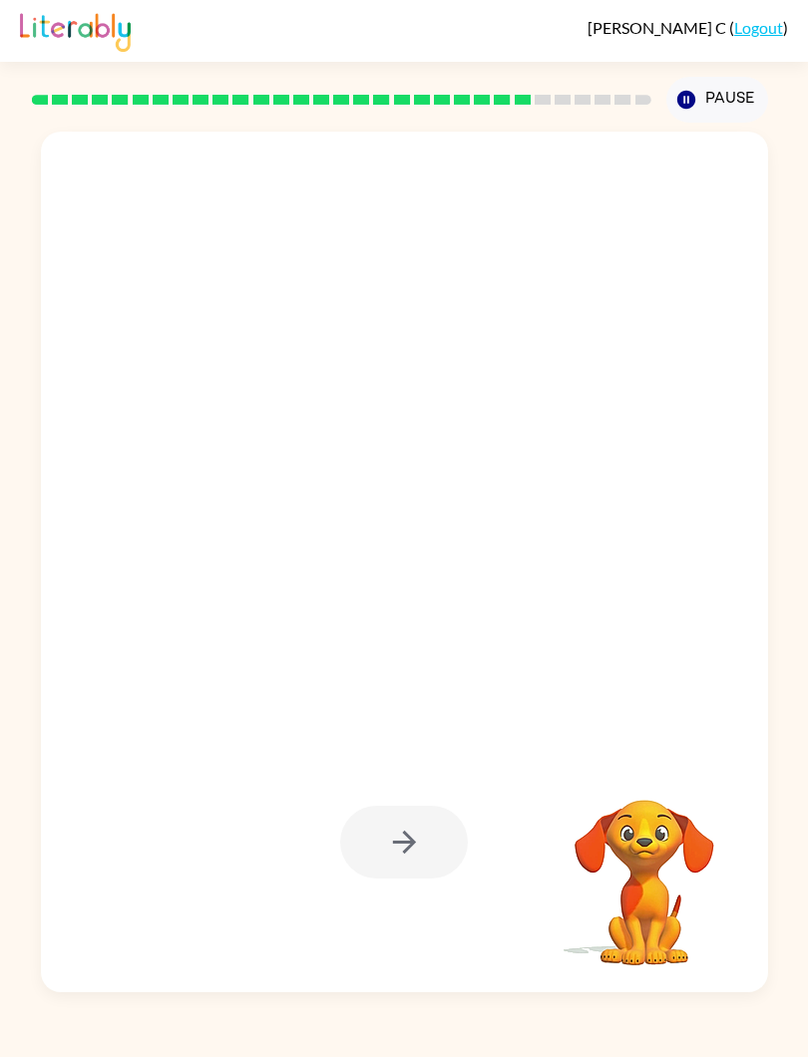
click at [377, 844] on div at bounding box center [404, 842] width 128 height 73
click at [412, 858] on div at bounding box center [404, 842] width 128 height 73
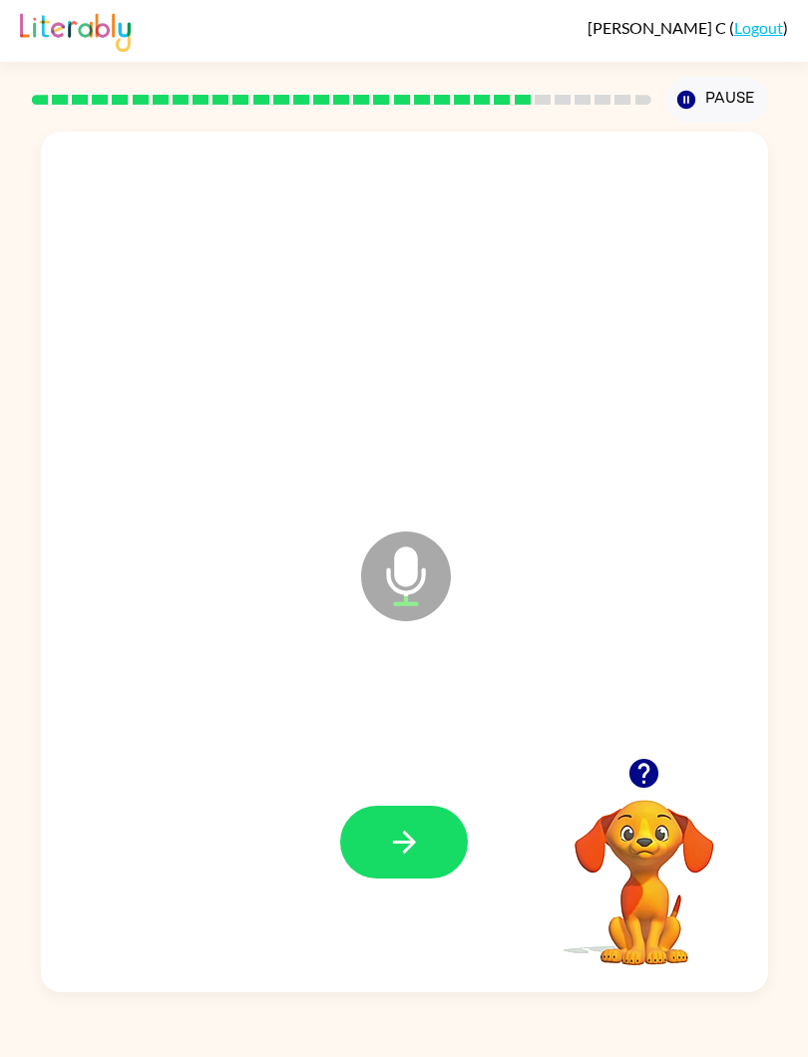
click at [402, 839] on icon "button" at bounding box center [404, 842] width 35 height 35
click at [414, 838] on icon "button" at bounding box center [404, 842] width 35 height 35
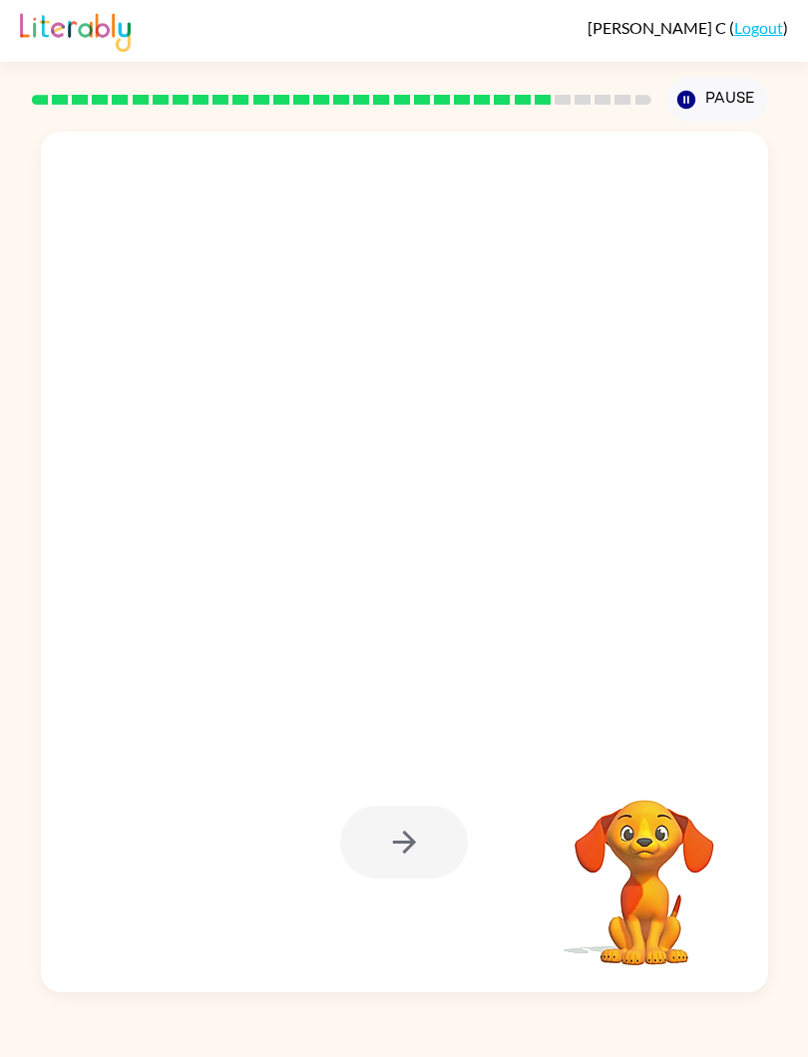
click at [412, 859] on div at bounding box center [404, 842] width 128 height 73
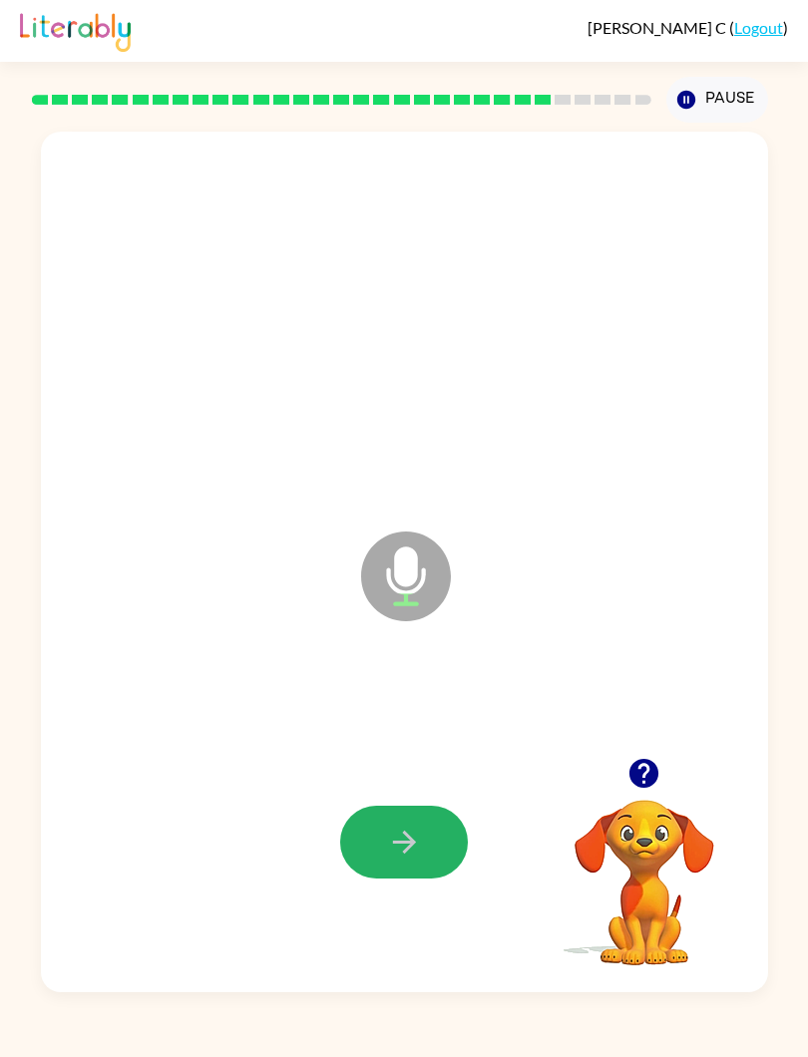
click at [395, 834] on icon "button" at bounding box center [404, 842] width 35 height 35
click at [392, 826] on icon "button" at bounding box center [404, 842] width 35 height 35
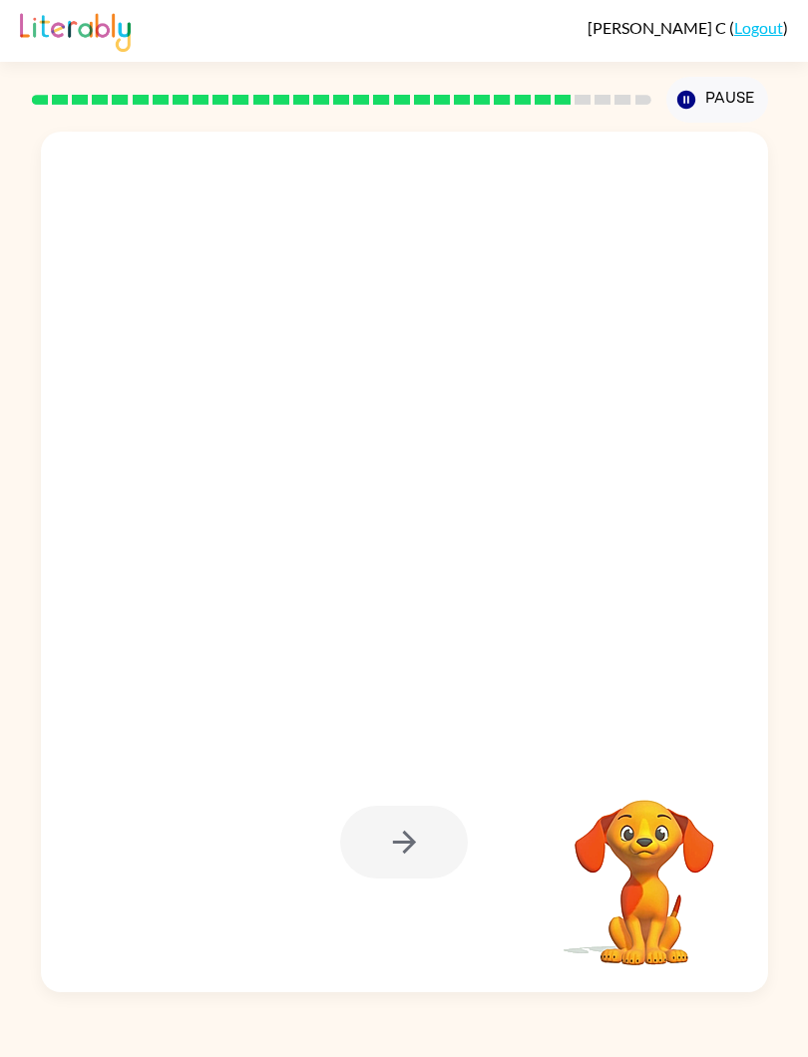
click at [380, 831] on div at bounding box center [404, 842] width 128 height 73
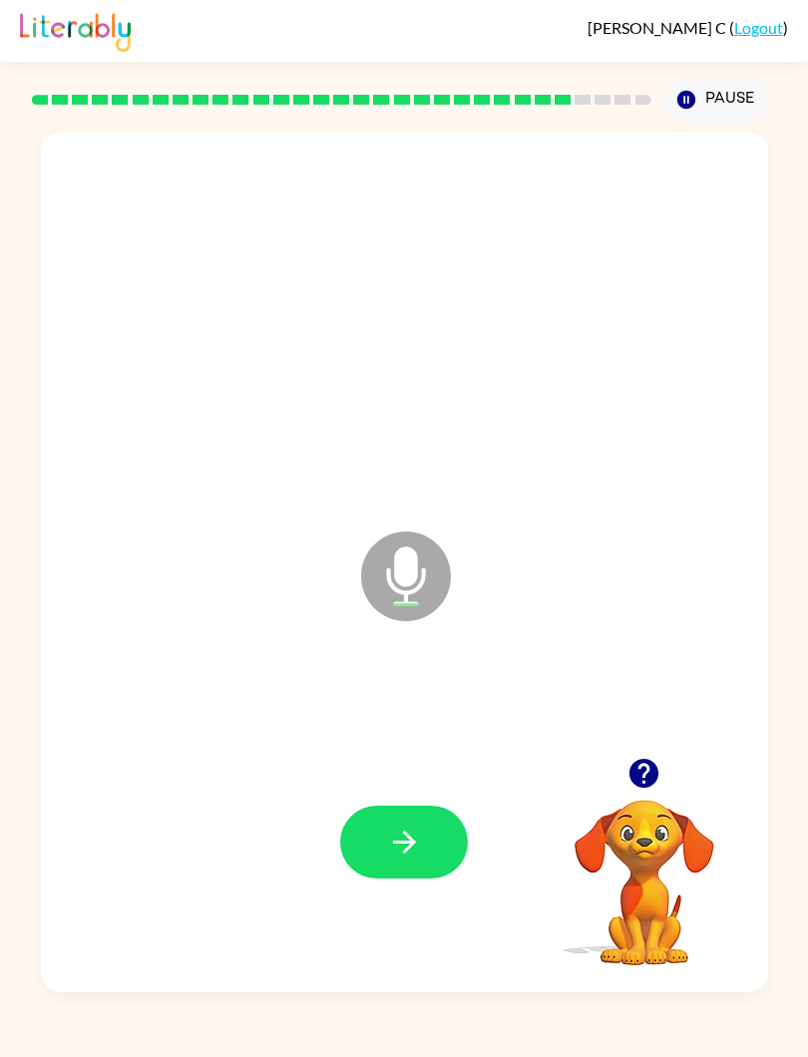
click at [387, 844] on icon "button" at bounding box center [404, 842] width 35 height 35
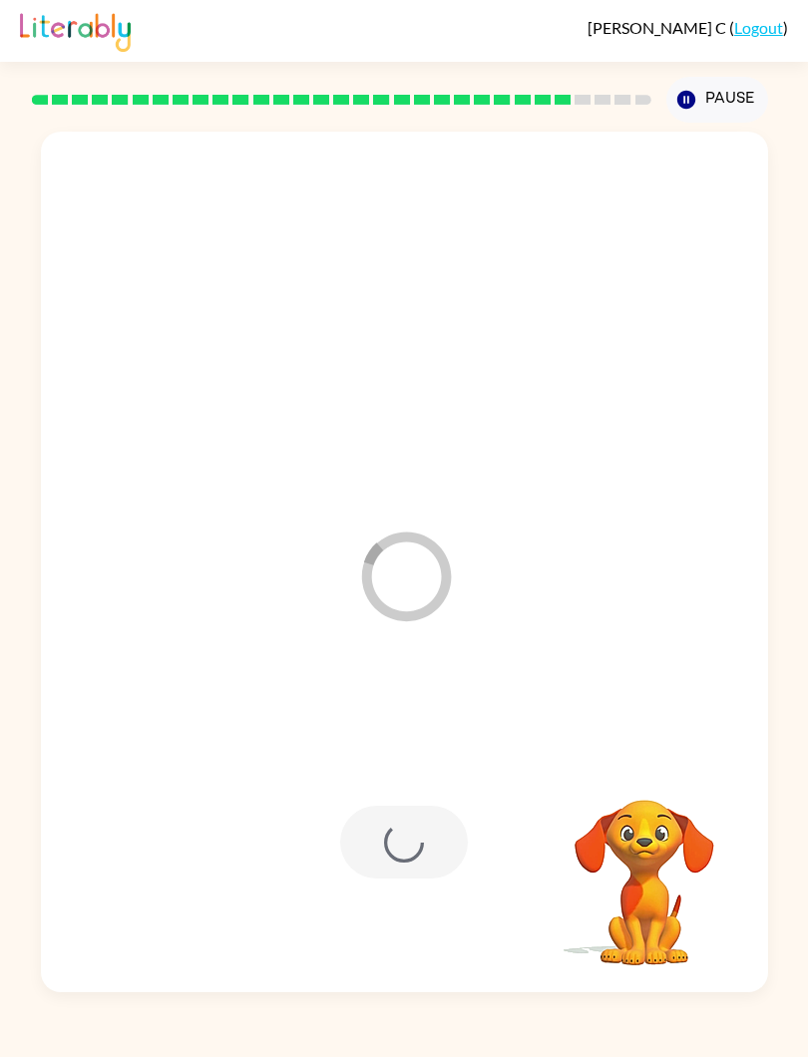
click at [387, 825] on div at bounding box center [404, 842] width 128 height 73
click at [329, 858] on div at bounding box center [404, 842] width 687 height 260
click at [400, 813] on div at bounding box center [404, 842] width 128 height 73
click at [616, 854] on video "Your browser must support playing .mp4 files to use Literably. Please try using…" at bounding box center [644, 868] width 199 height 199
click at [623, 826] on video "Your browser must support playing .mp4 files to use Literably. Please try using…" at bounding box center [644, 868] width 199 height 199
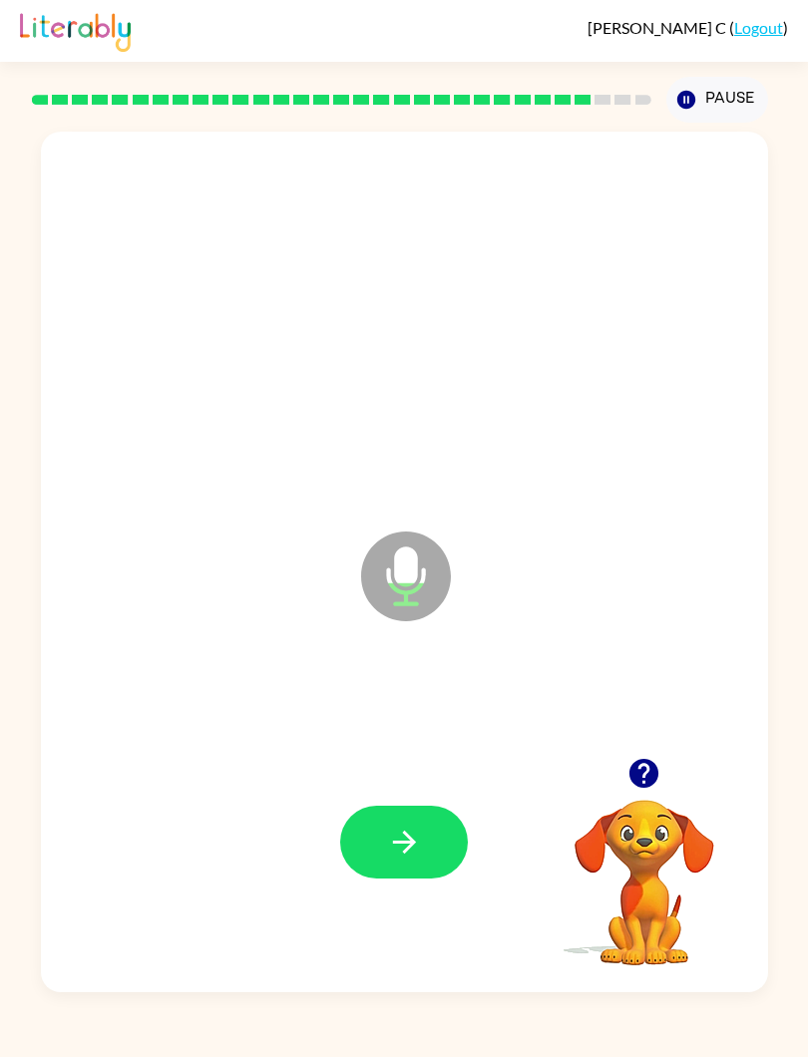
click at [395, 820] on button "button" at bounding box center [404, 842] width 128 height 73
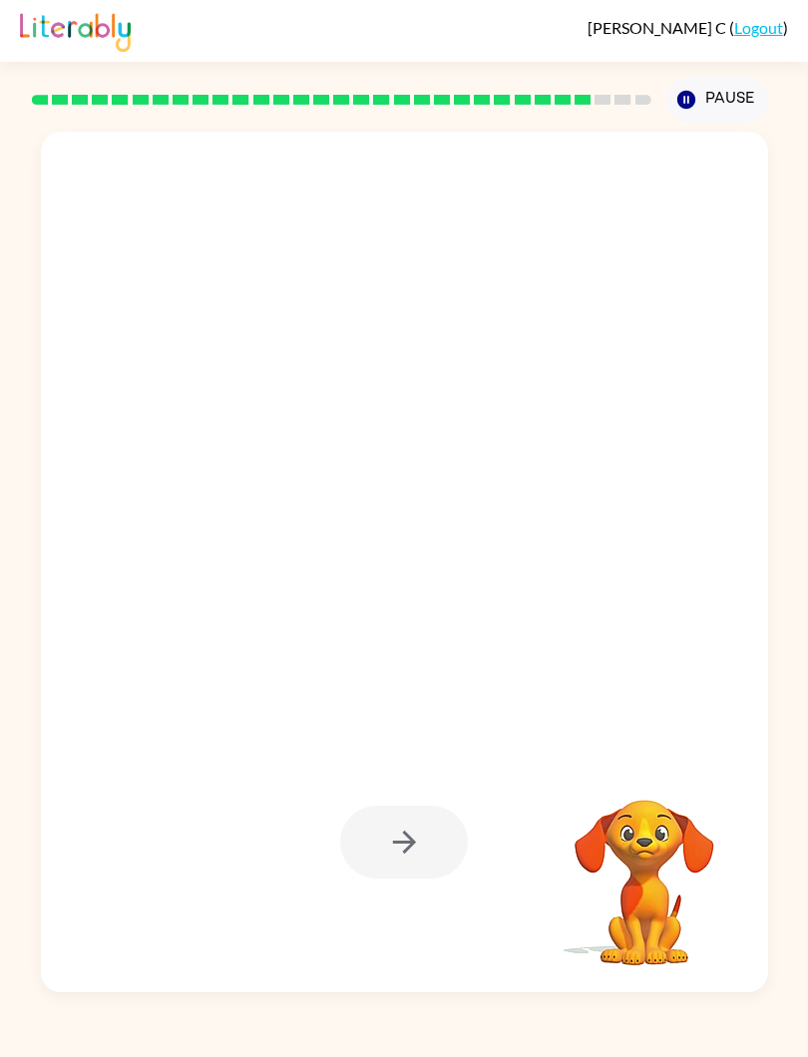
click at [373, 869] on div at bounding box center [404, 842] width 128 height 73
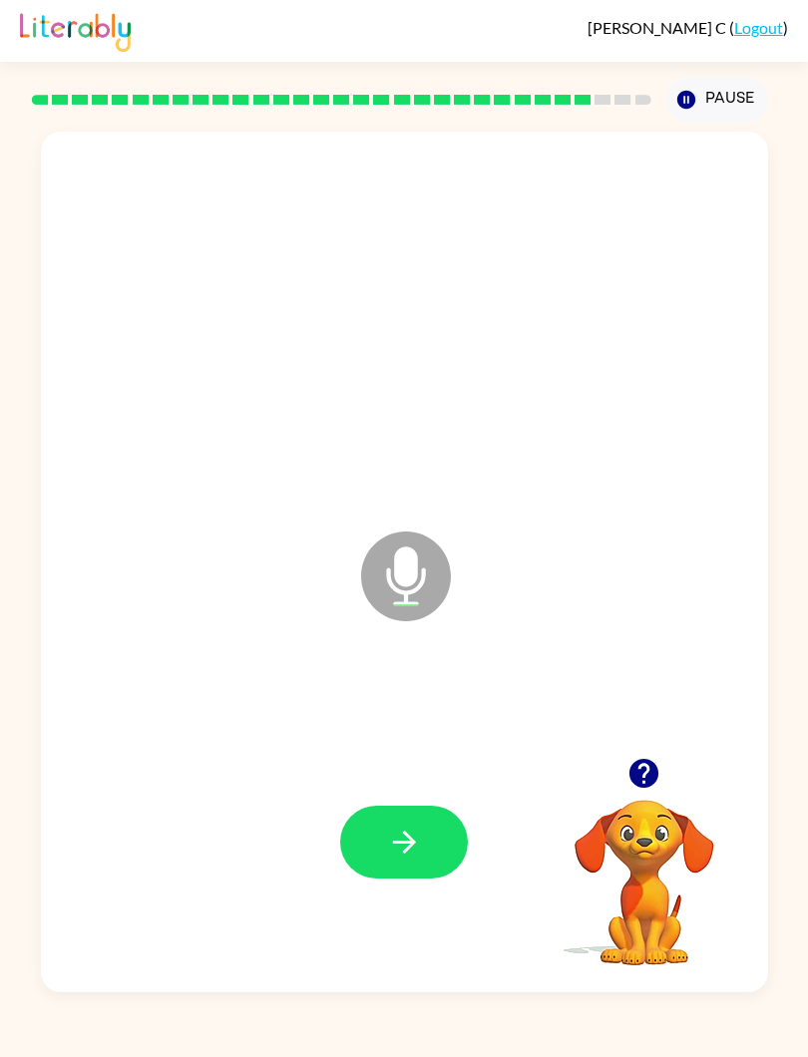
click at [385, 832] on button "button" at bounding box center [404, 842] width 128 height 73
click at [402, 852] on icon "button" at bounding box center [404, 842] width 35 height 35
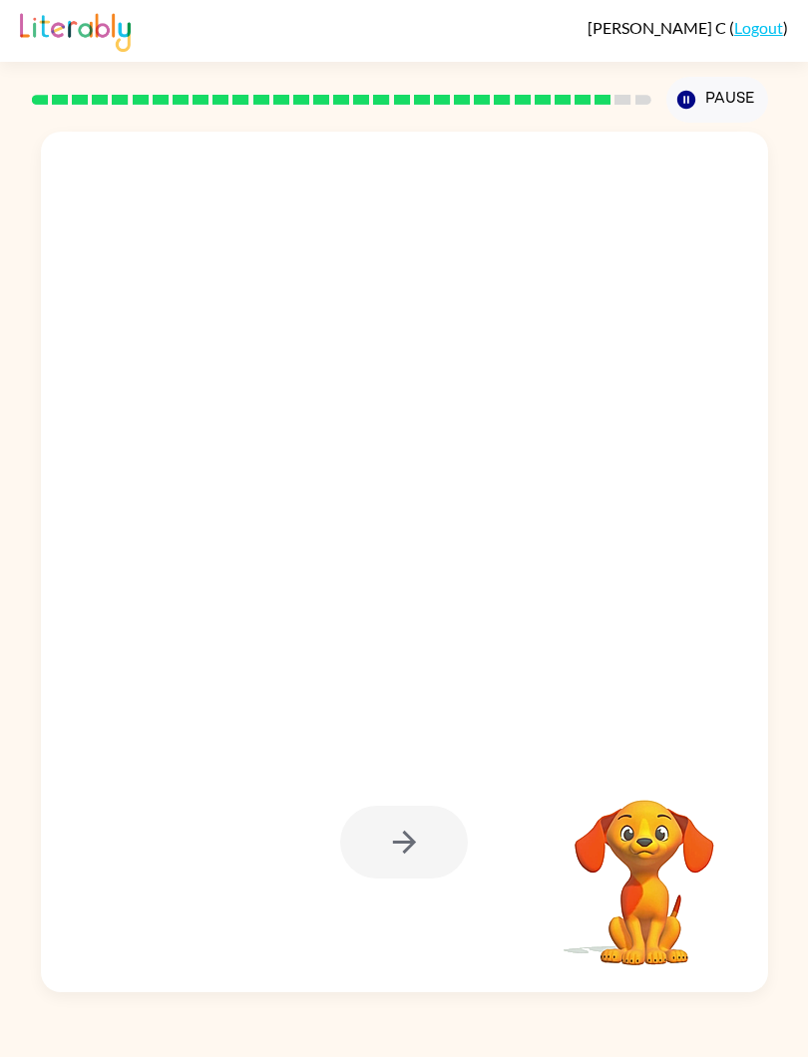
click at [372, 834] on div at bounding box center [404, 842] width 128 height 73
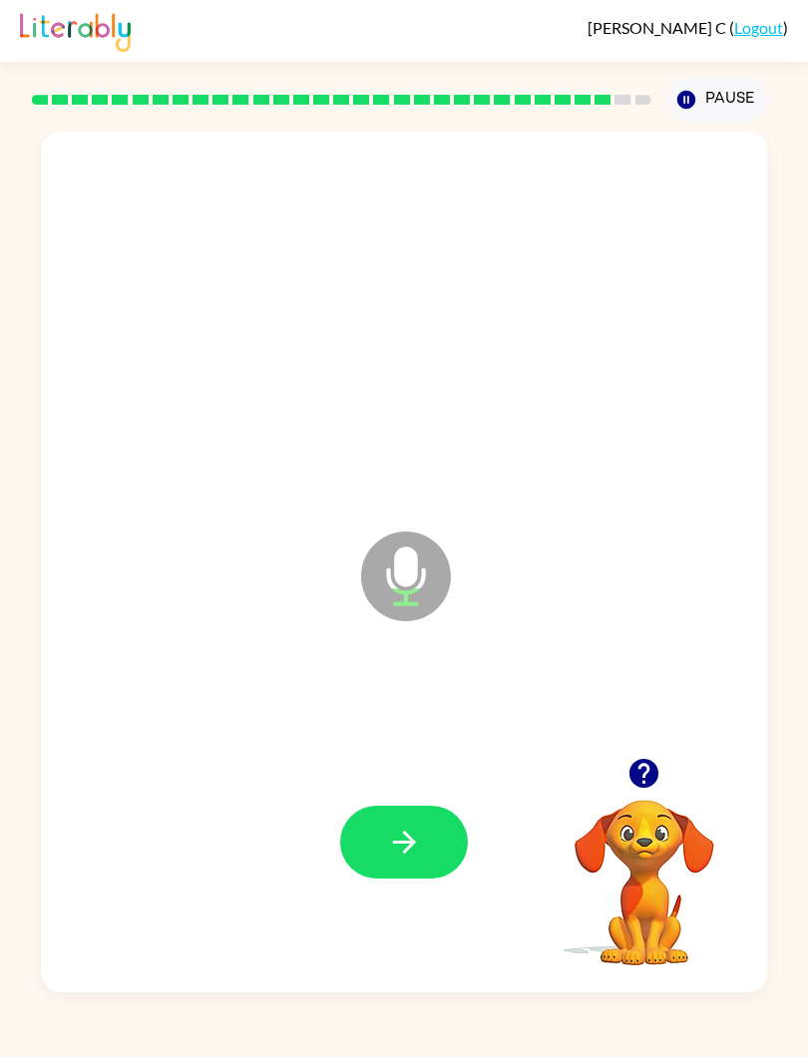
click at [412, 826] on icon "button" at bounding box center [404, 842] width 35 height 35
click at [407, 825] on button "button" at bounding box center [404, 842] width 128 height 73
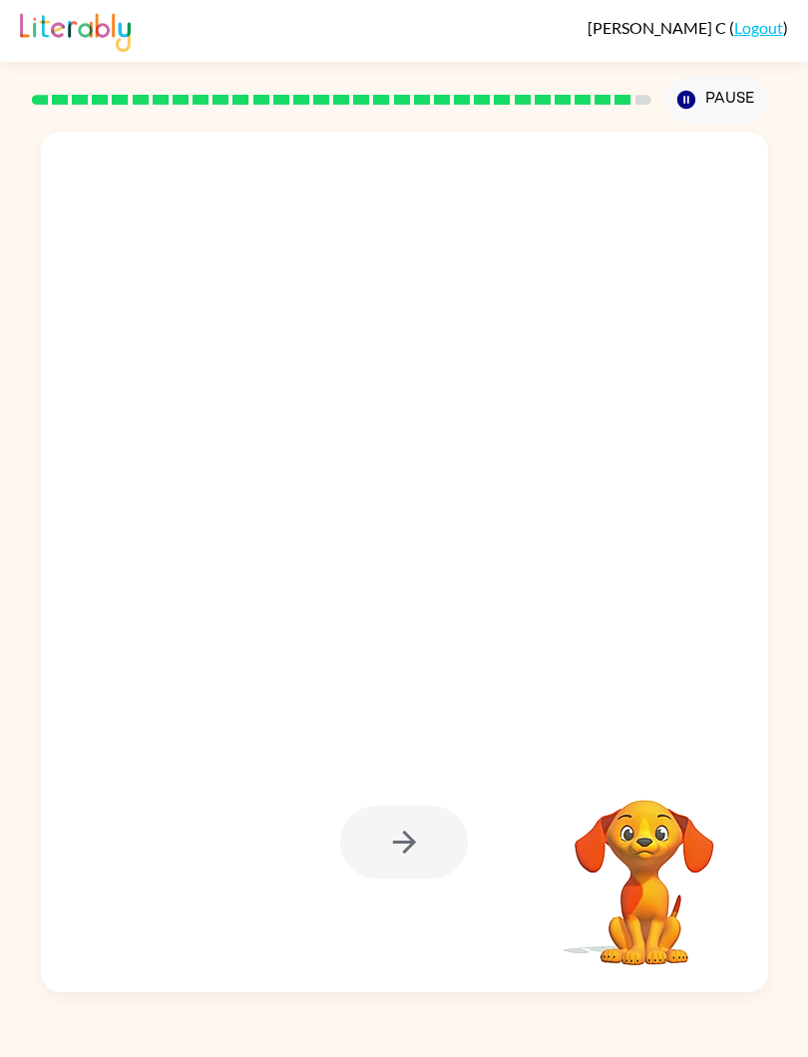
click at [386, 846] on div at bounding box center [404, 842] width 128 height 73
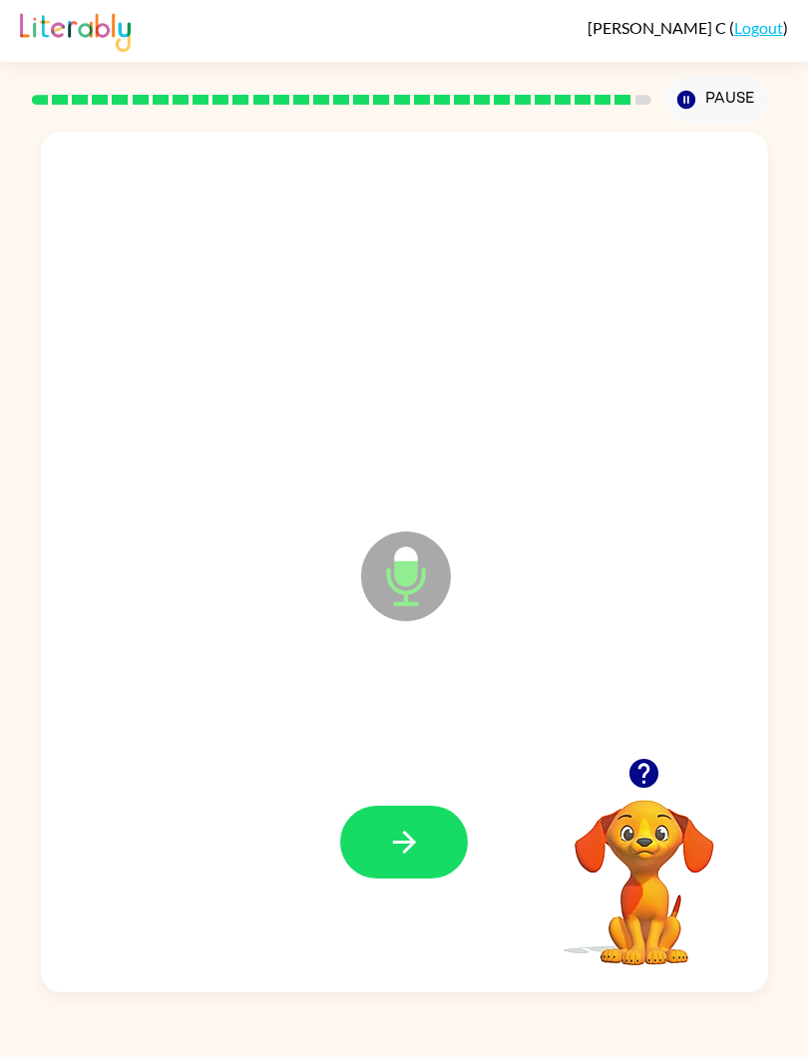
click at [394, 836] on icon "button" at bounding box center [404, 842] width 35 height 35
